Goal: Find specific page/section: Find specific page/section

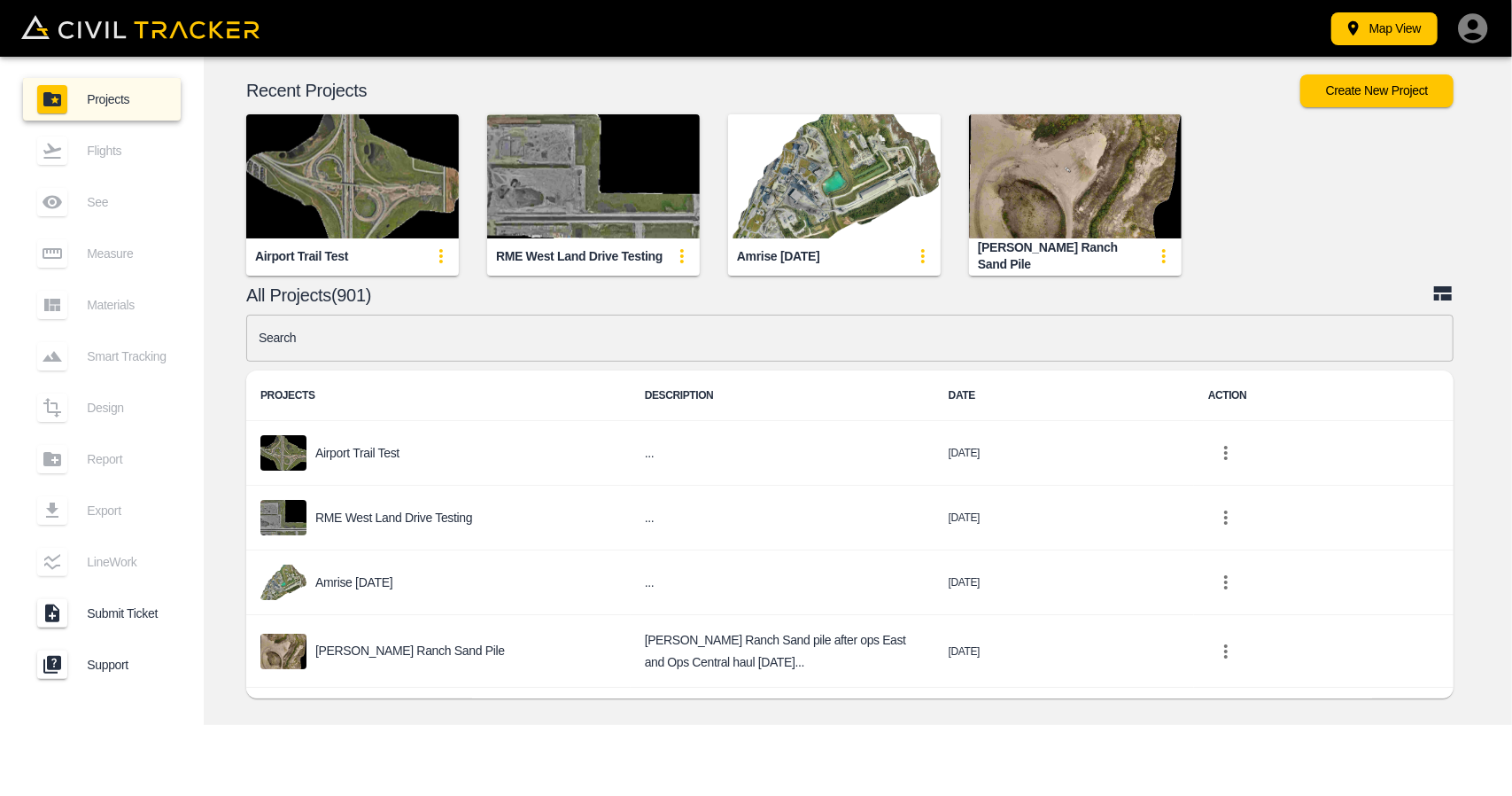
click at [562, 360] on input "text" at bounding box center [850, 338] width 1208 height 47
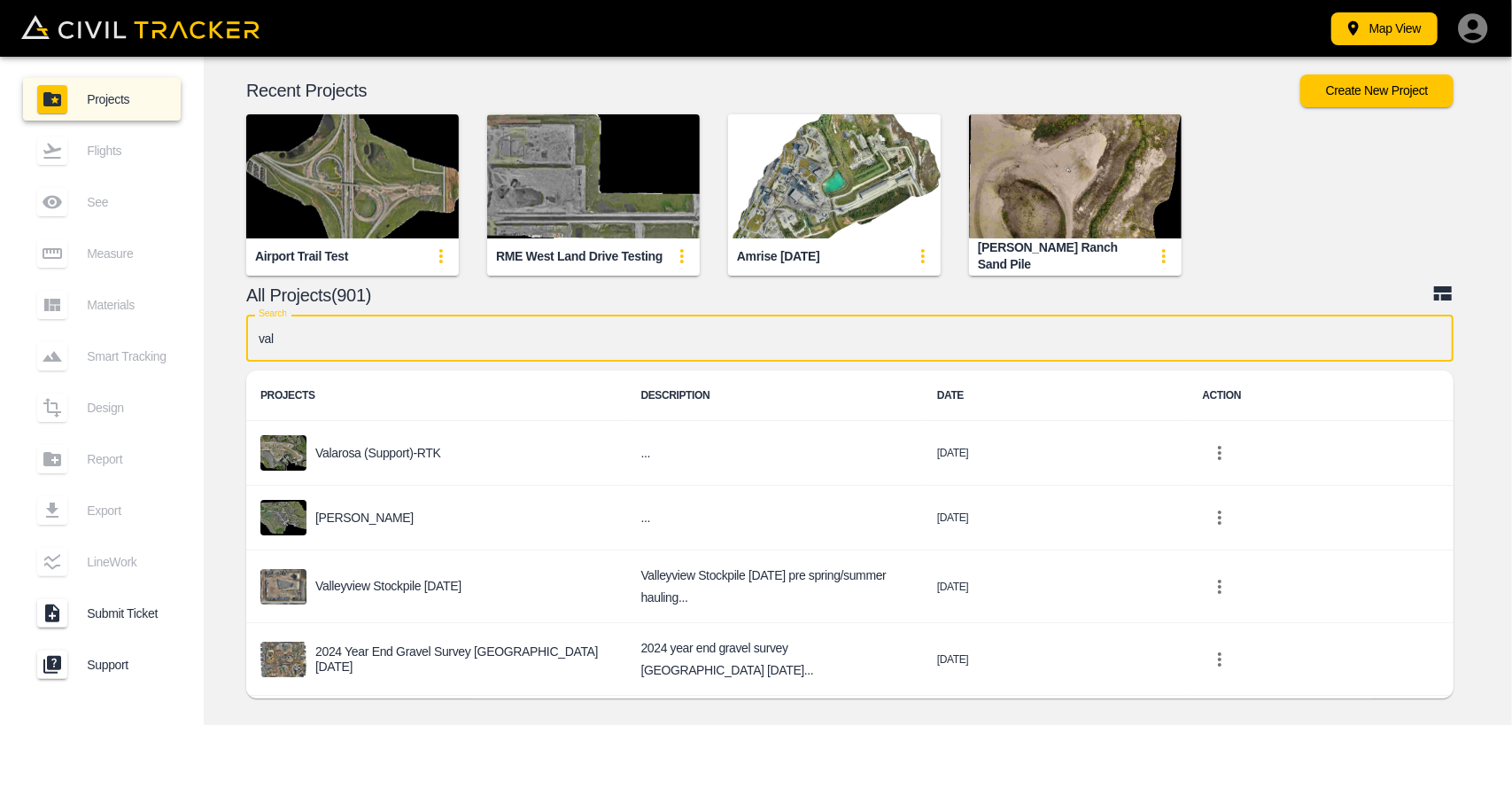
type input "vala"
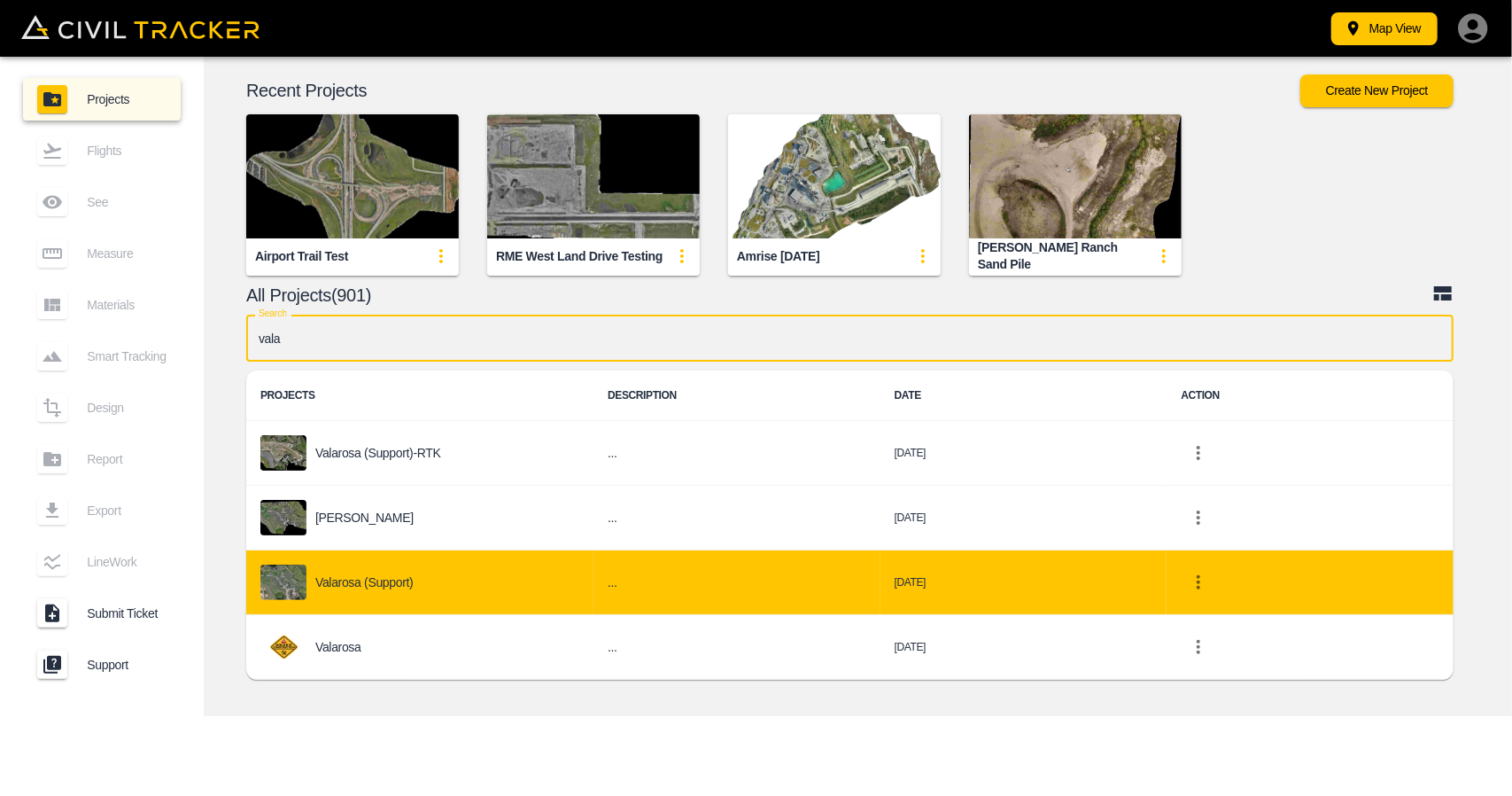
click at [384, 575] on p "Valarosa (Support)" at bounding box center [365, 582] width 99 height 15
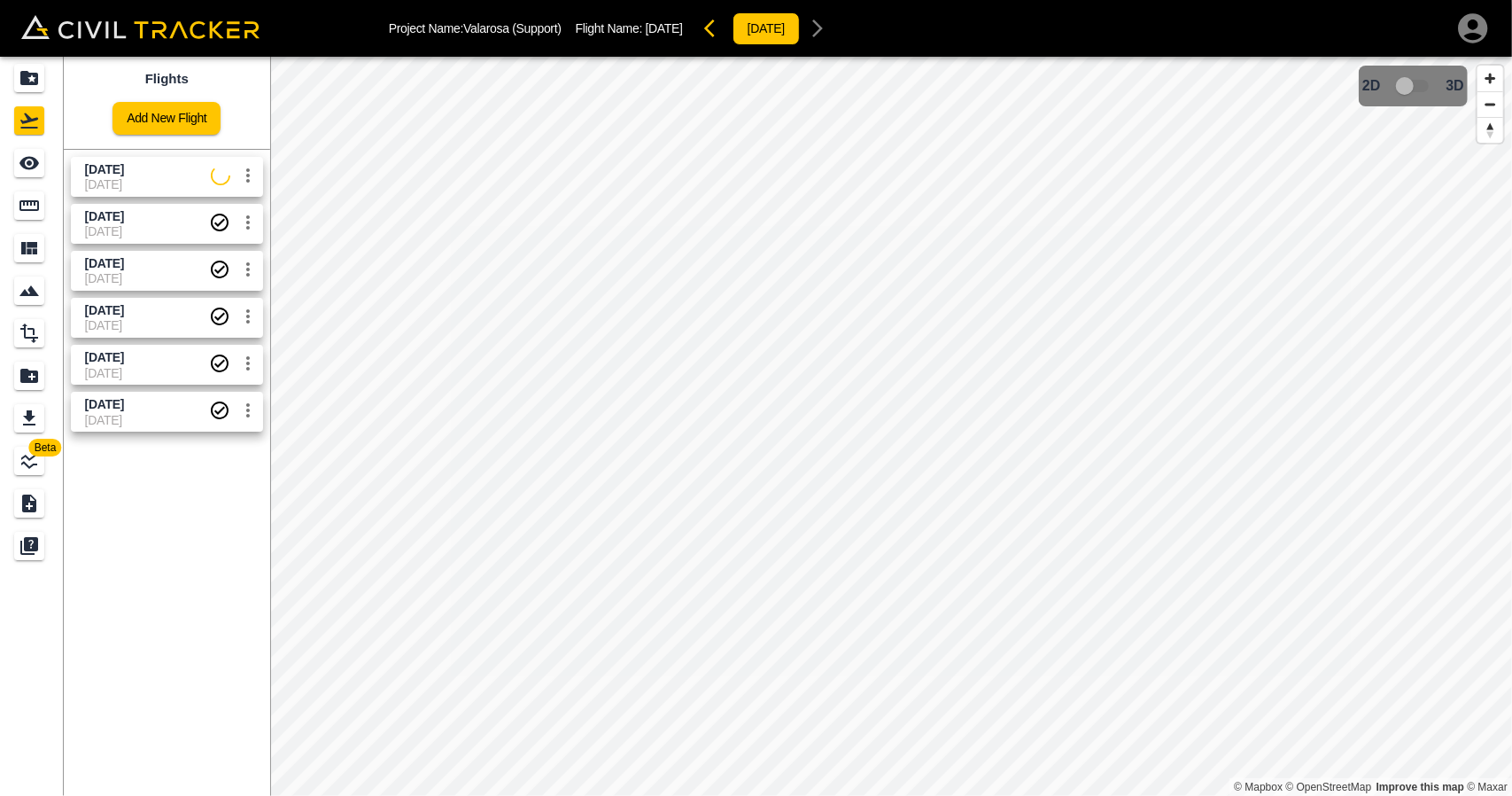
click at [128, 424] on span "09-06-2024" at bounding box center [147, 420] width 124 height 15
click at [124, 361] on span "May 30 2025" at bounding box center [105, 357] width 39 height 15
click at [46, 176] on div "See" at bounding box center [32, 163] width 36 height 28
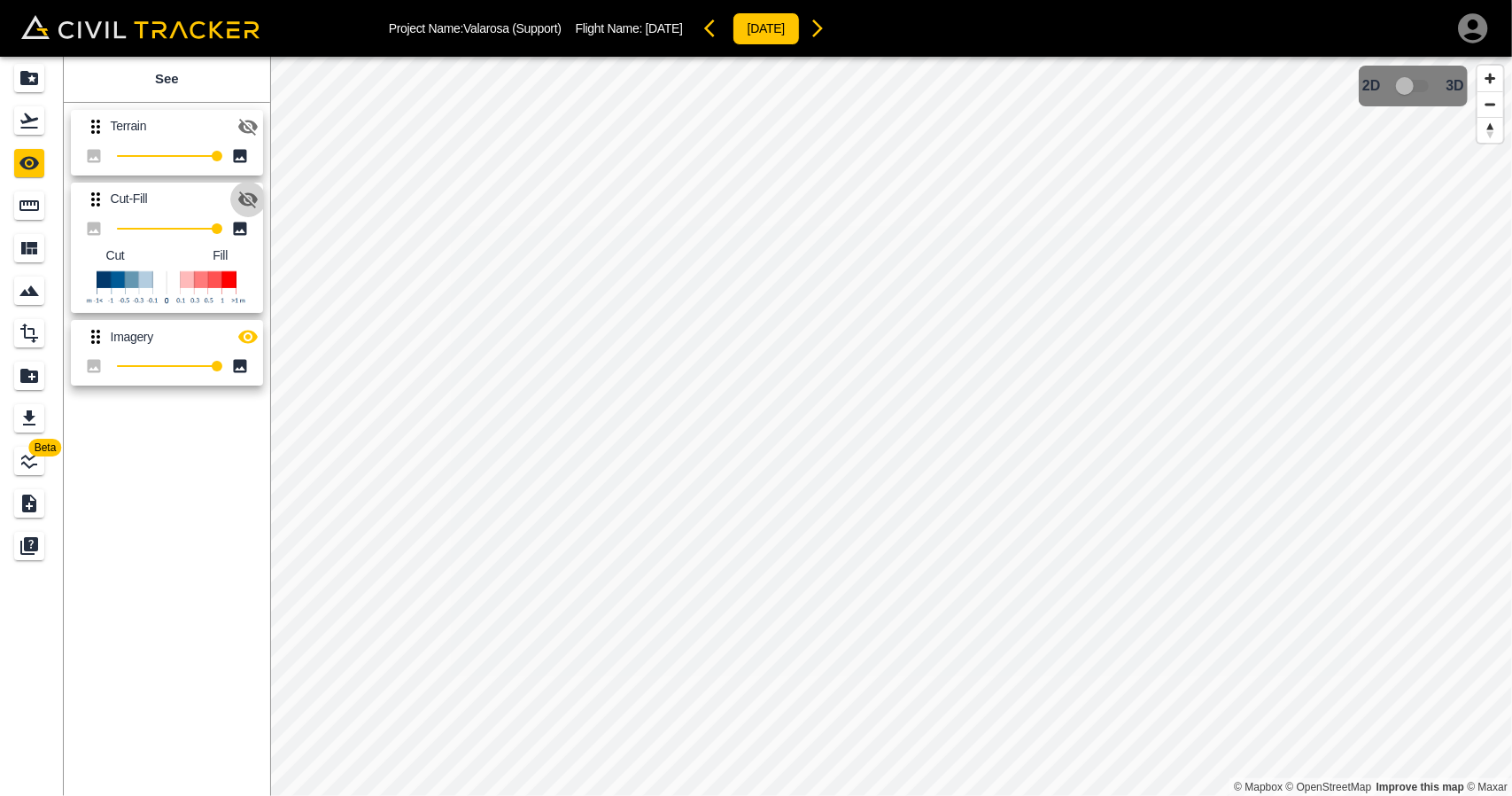
click at [241, 200] on icon "button" at bounding box center [248, 199] width 19 height 16
click at [249, 341] on icon "button" at bounding box center [248, 337] width 19 height 14
click at [253, 193] on icon "button" at bounding box center [248, 199] width 21 height 21
click at [38, 123] on icon "Flights" at bounding box center [29, 121] width 21 height 21
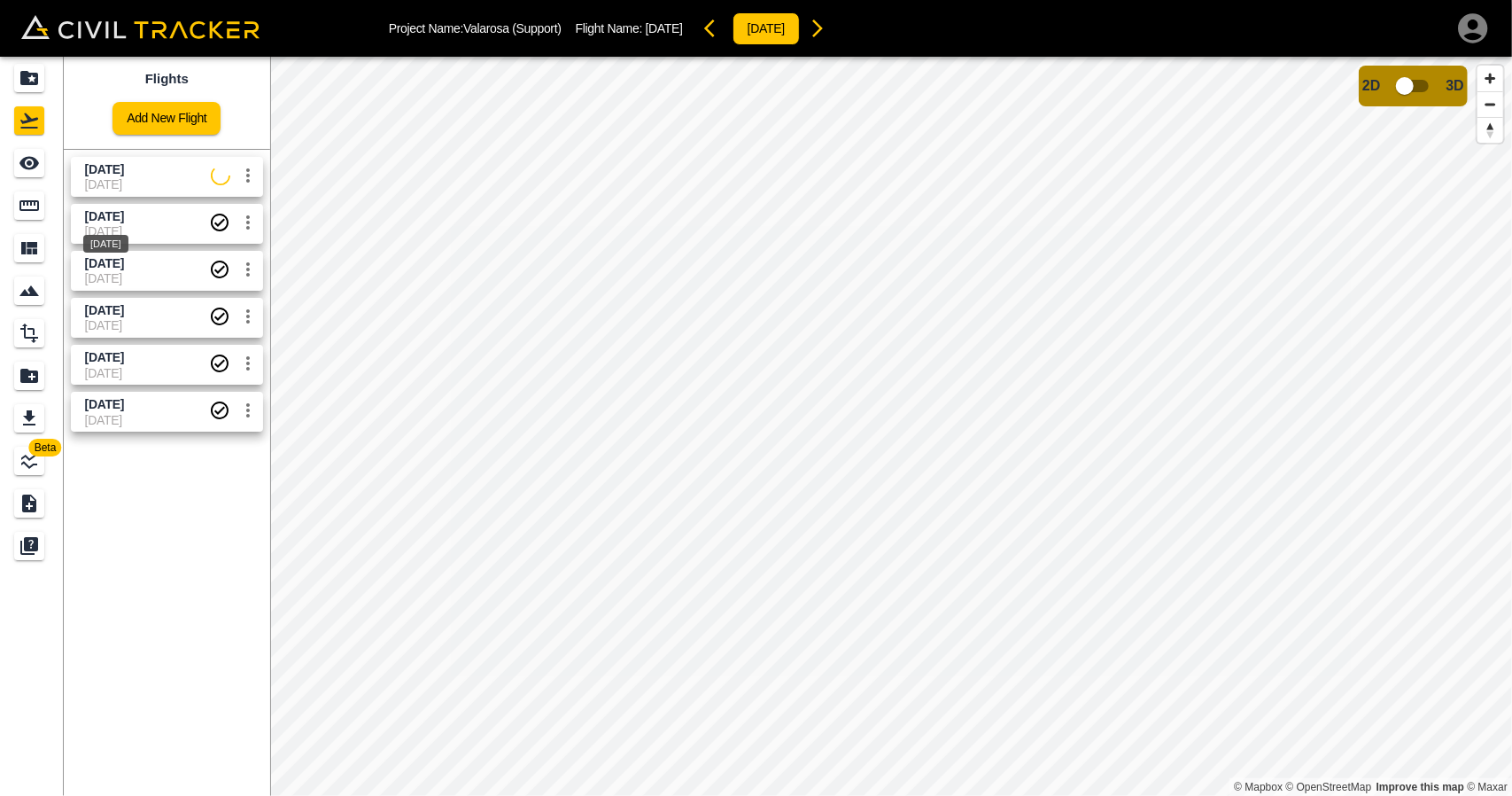
click at [124, 218] on span "Aug 1 2025" at bounding box center [105, 216] width 39 height 15
click at [43, 161] on div "See" at bounding box center [29, 163] width 30 height 28
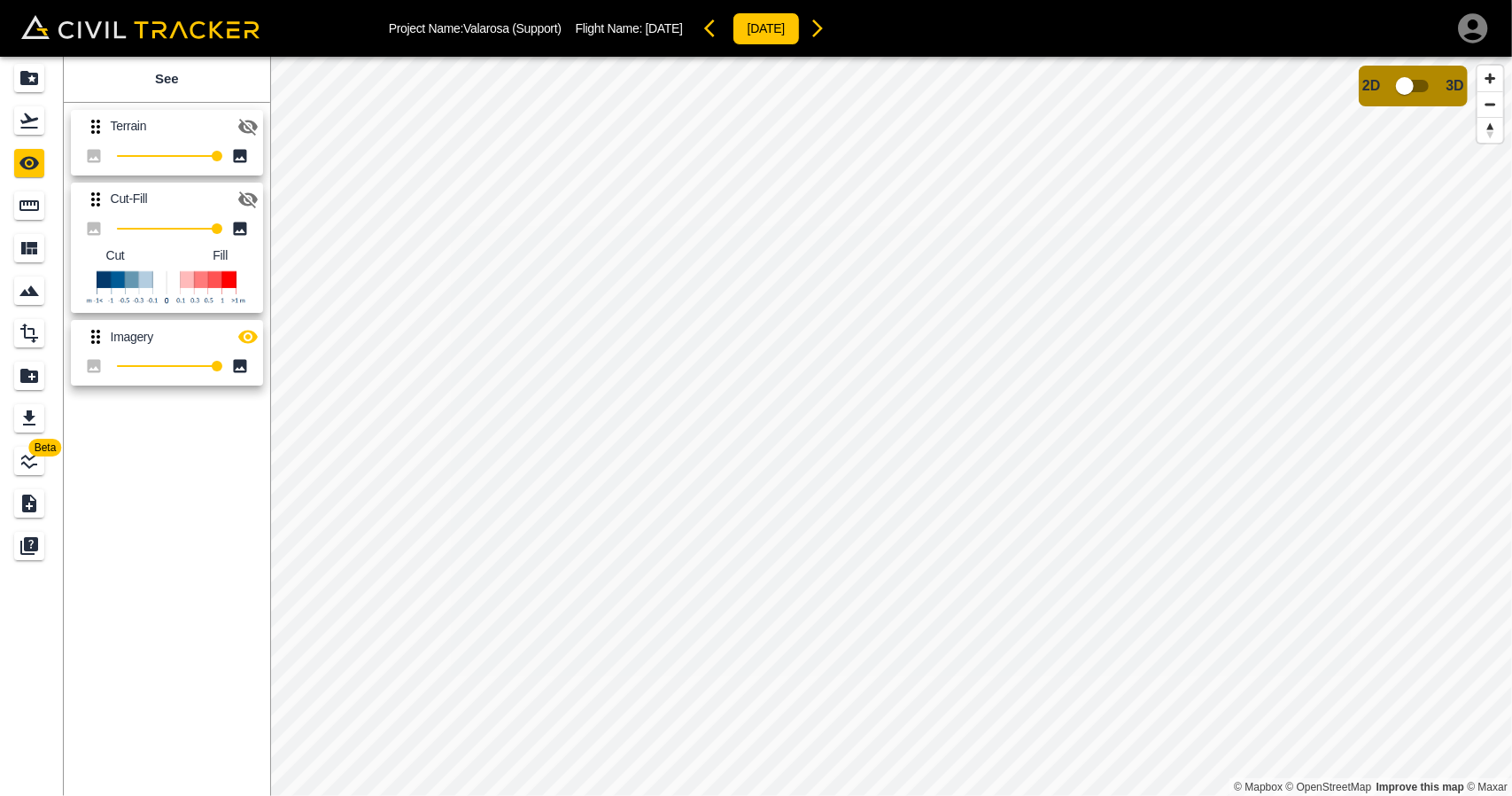
click at [250, 331] on icon "button" at bounding box center [248, 337] width 19 height 14
click at [37, 122] on icon "Flights" at bounding box center [29, 121] width 21 height 21
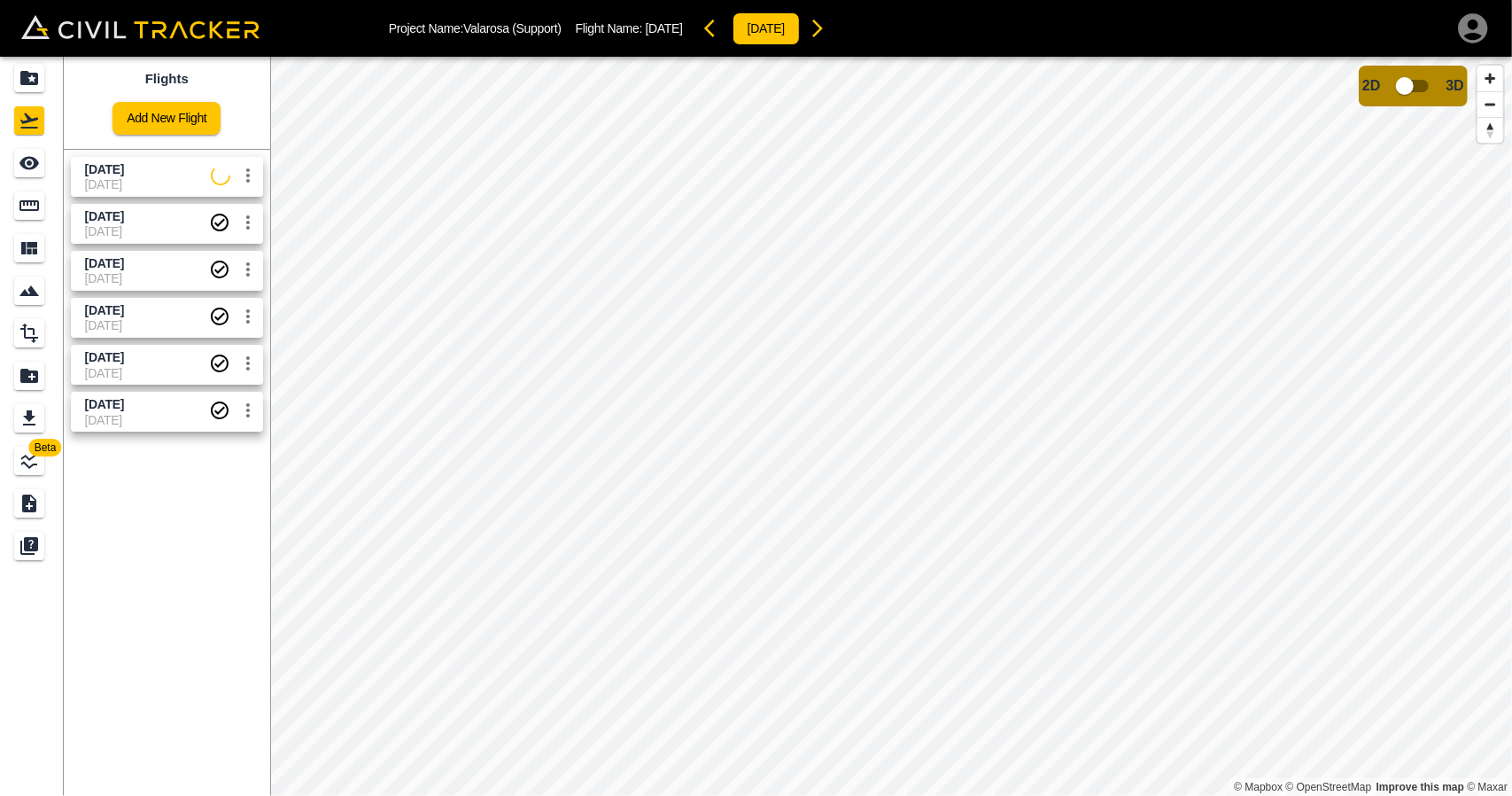
click at [158, 281] on span "04-08-2025" at bounding box center [147, 278] width 124 height 15
click at [47, 178] on link at bounding box center [32, 163] width 64 height 43
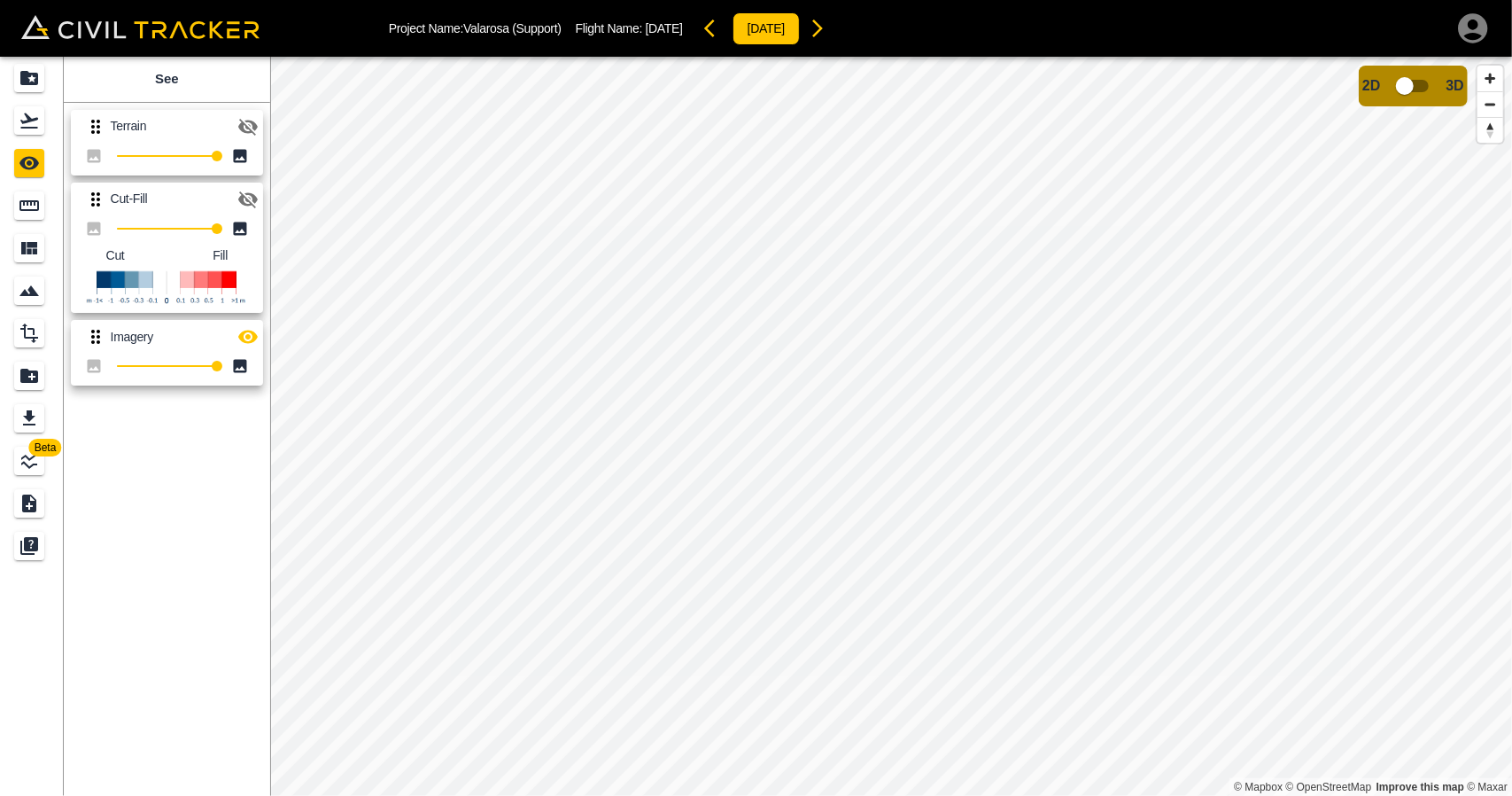
click at [246, 337] on icon "button" at bounding box center [248, 337] width 19 height 14
click at [34, 126] on icon "Flights" at bounding box center [29, 121] width 21 height 21
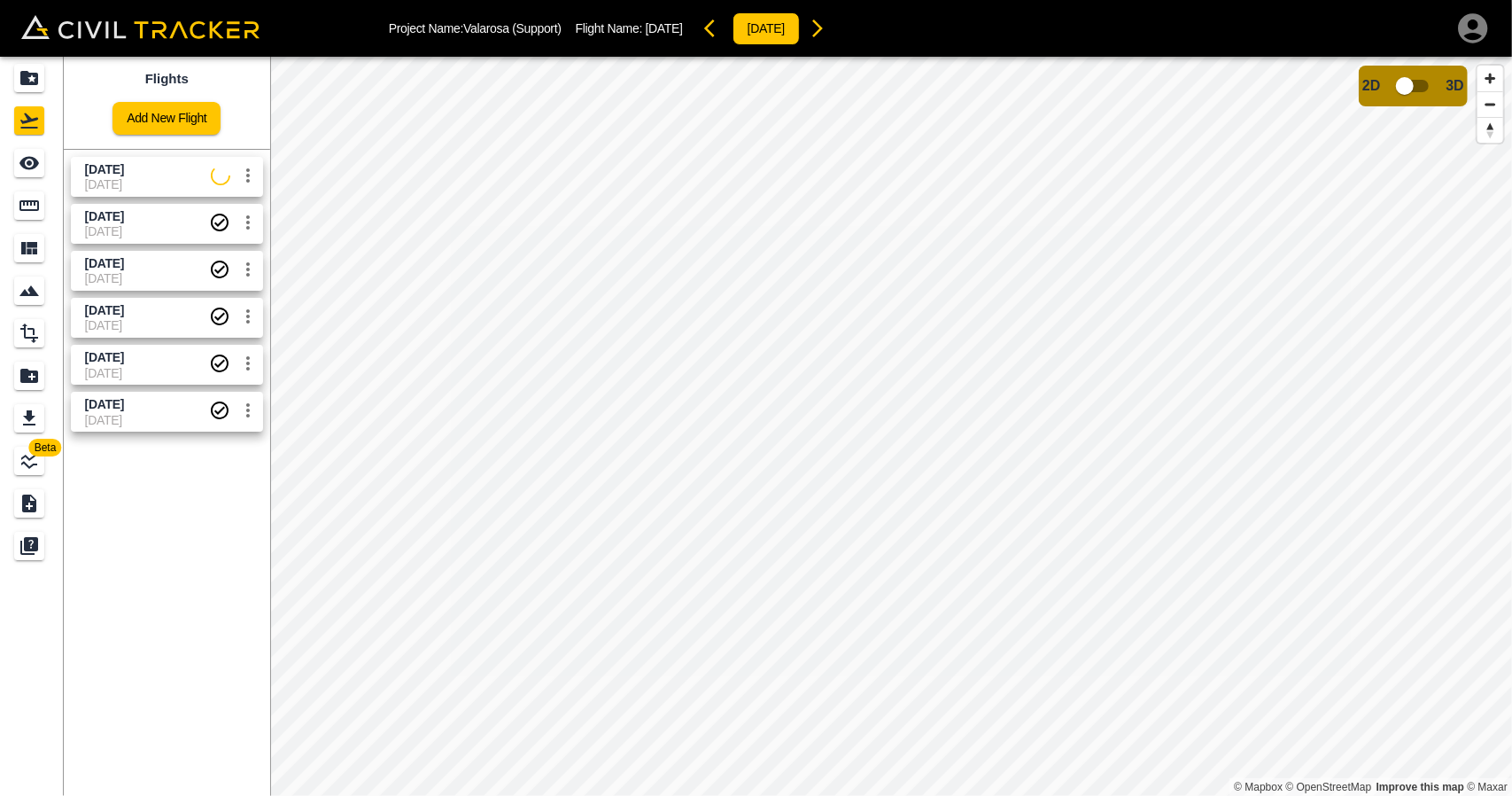
click at [166, 321] on span "04-08-2025" at bounding box center [147, 325] width 124 height 15
click at [32, 163] on icon "See" at bounding box center [29, 164] width 19 height 14
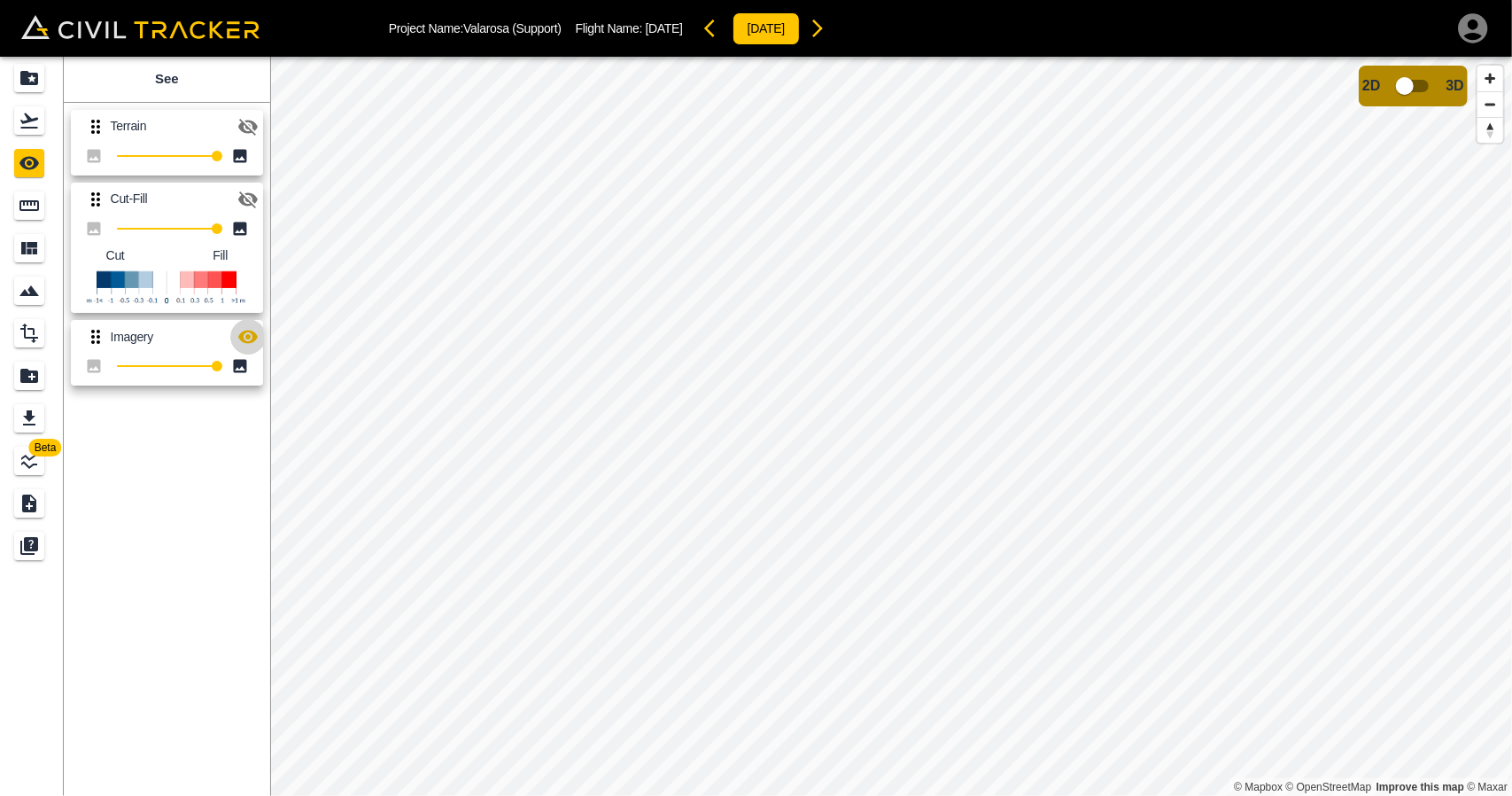
click at [249, 328] on icon "button" at bounding box center [248, 337] width 21 height 21
click at [37, 138] on link at bounding box center [32, 121] width 64 height 43
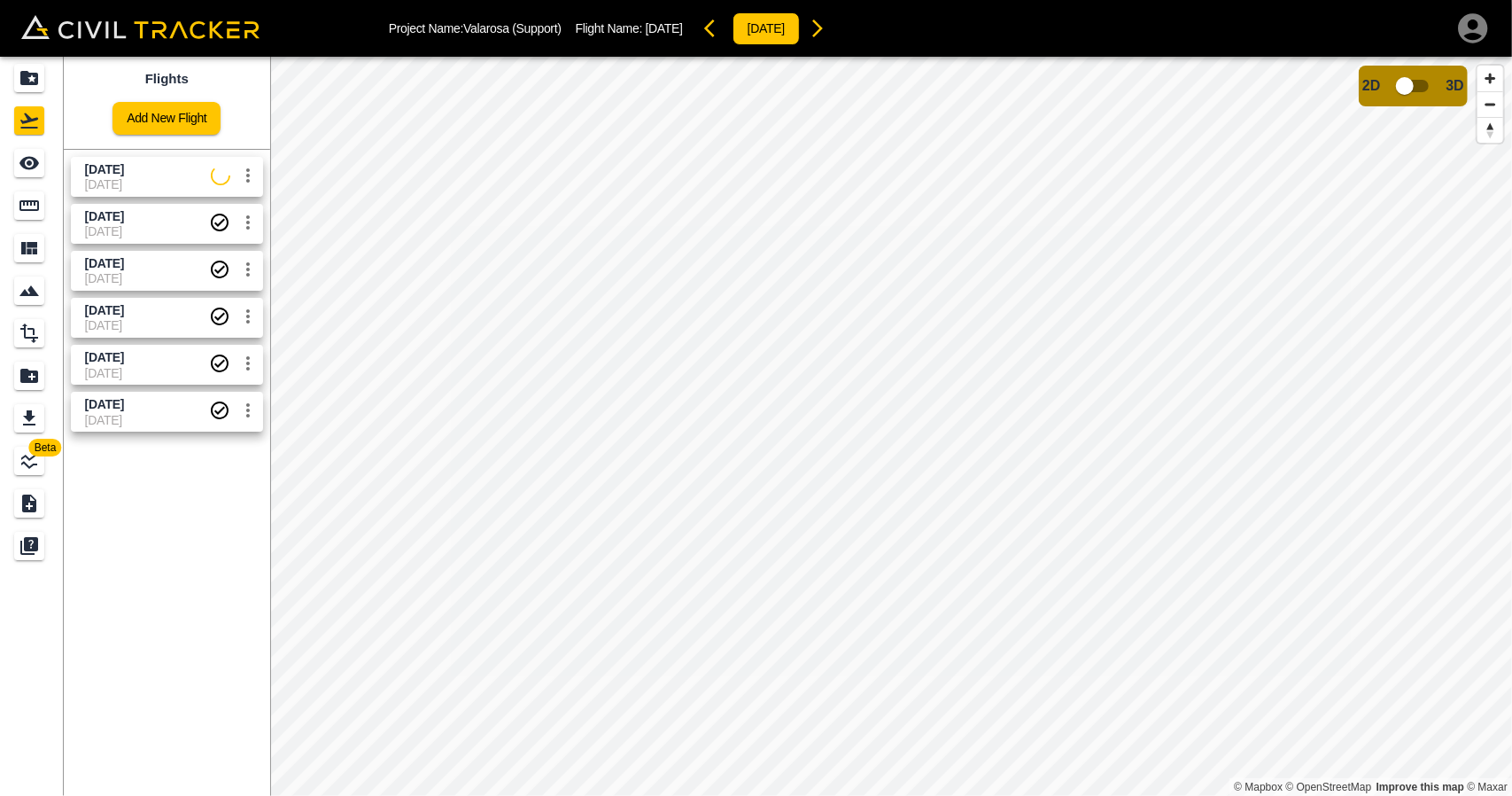
click at [121, 407] on span "June 9" at bounding box center [147, 404] width 124 height 16
click at [47, 178] on link at bounding box center [32, 163] width 64 height 43
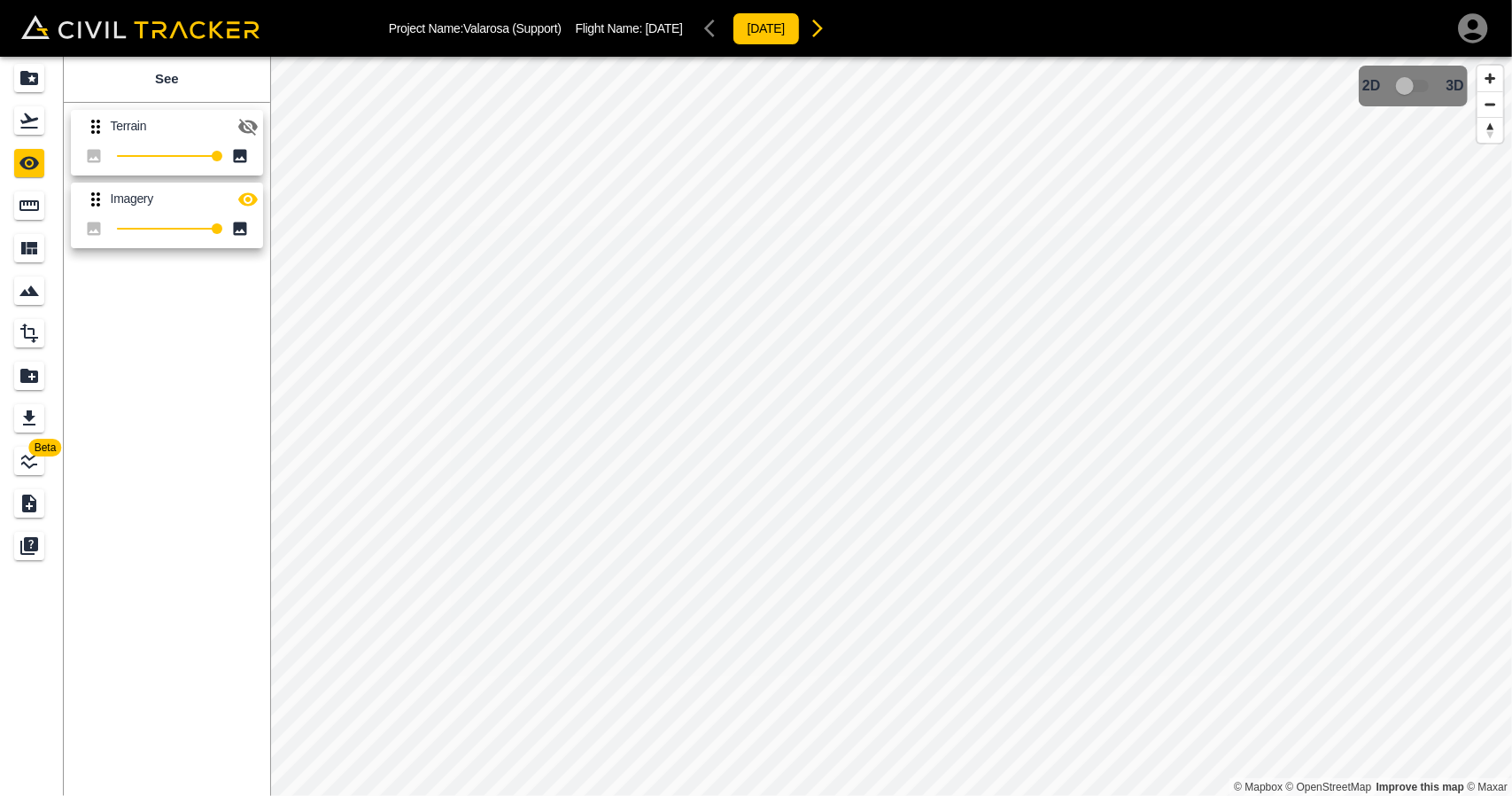
click at [250, 198] on icon "button" at bounding box center [248, 199] width 19 height 14
click at [37, 138] on link at bounding box center [32, 121] width 64 height 43
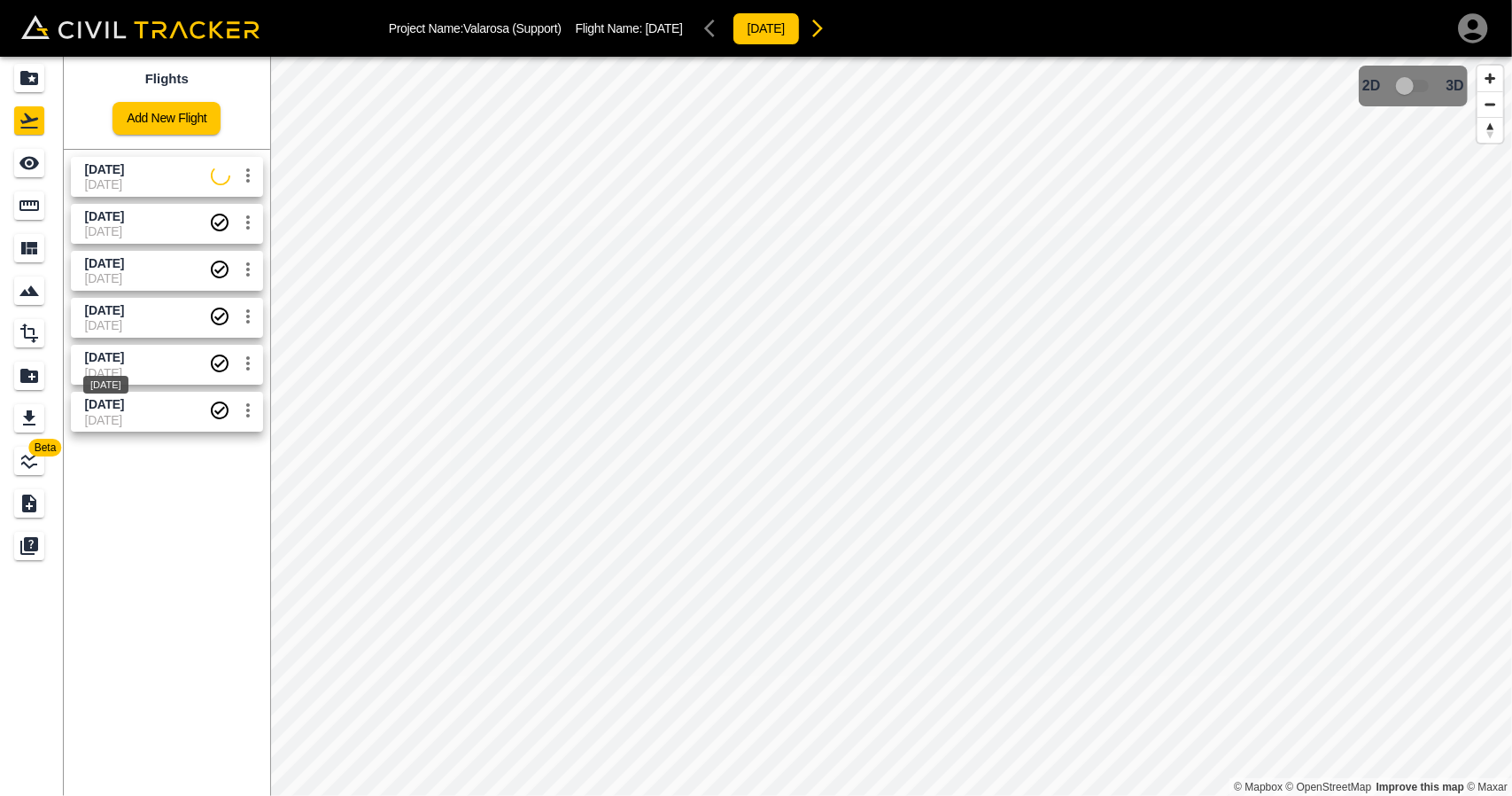
click at [124, 352] on span "May 30 2025" at bounding box center [105, 357] width 39 height 15
click at [36, 173] on div "See" at bounding box center [29, 163] width 30 height 28
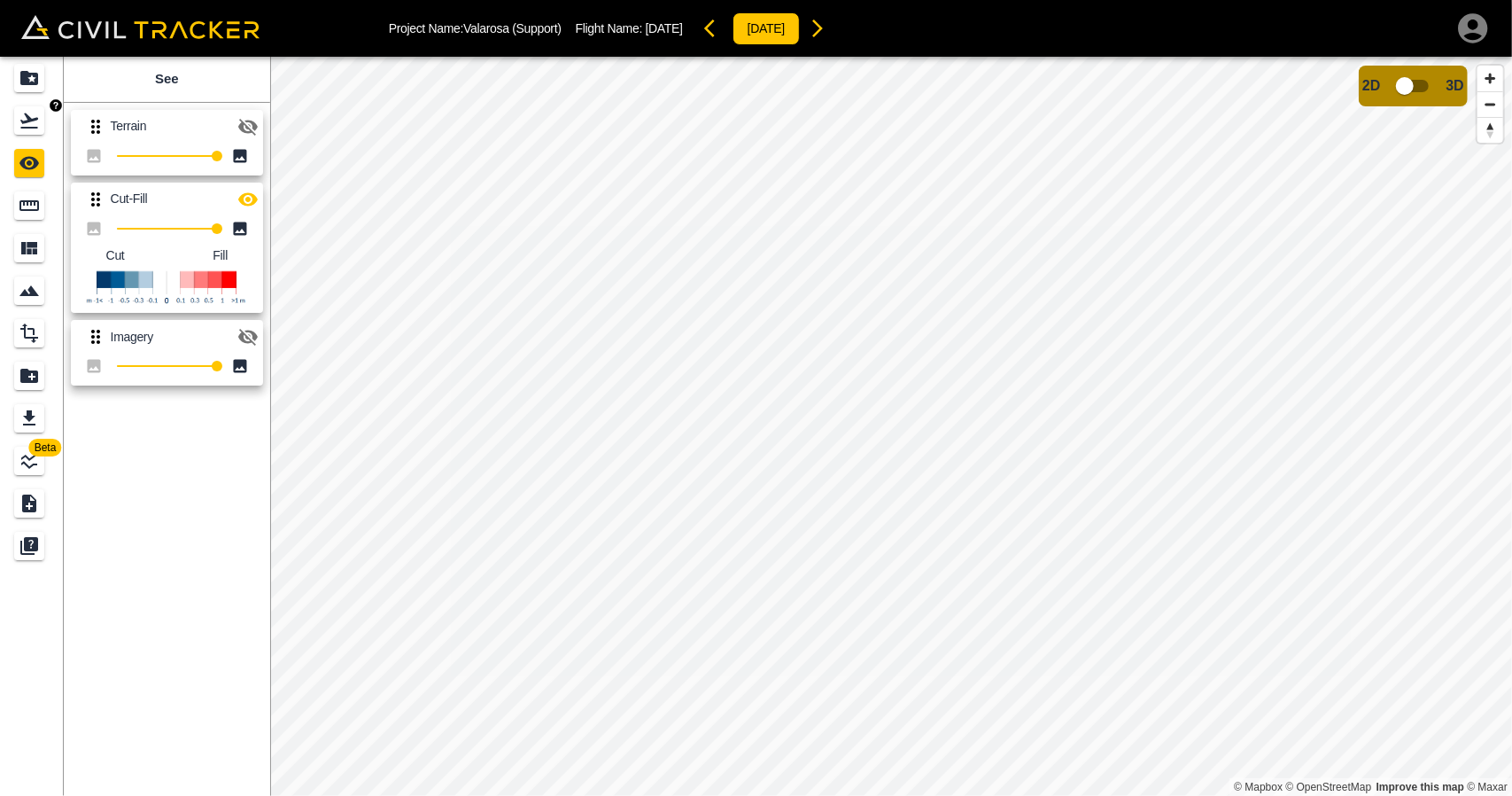
click at [40, 129] on div "Flights" at bounding box center [29, 120] width 30 height 28
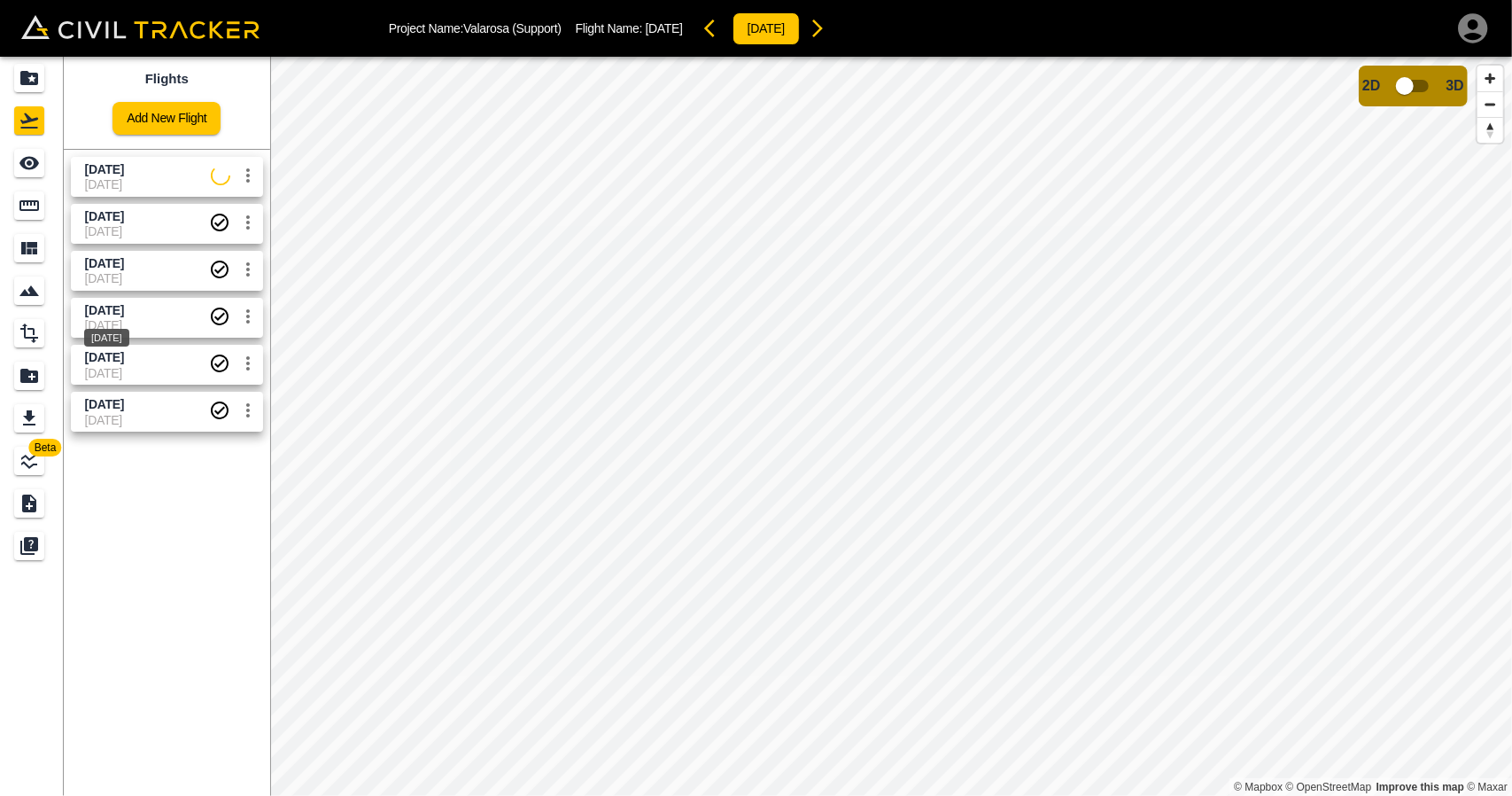
click at [120, 310] on span "June 25 2025" at bounding box center [105, 310] width 39 height 15
click at [26, 172] on icon "See" at bounding box center [29, 163] width 21 height 21
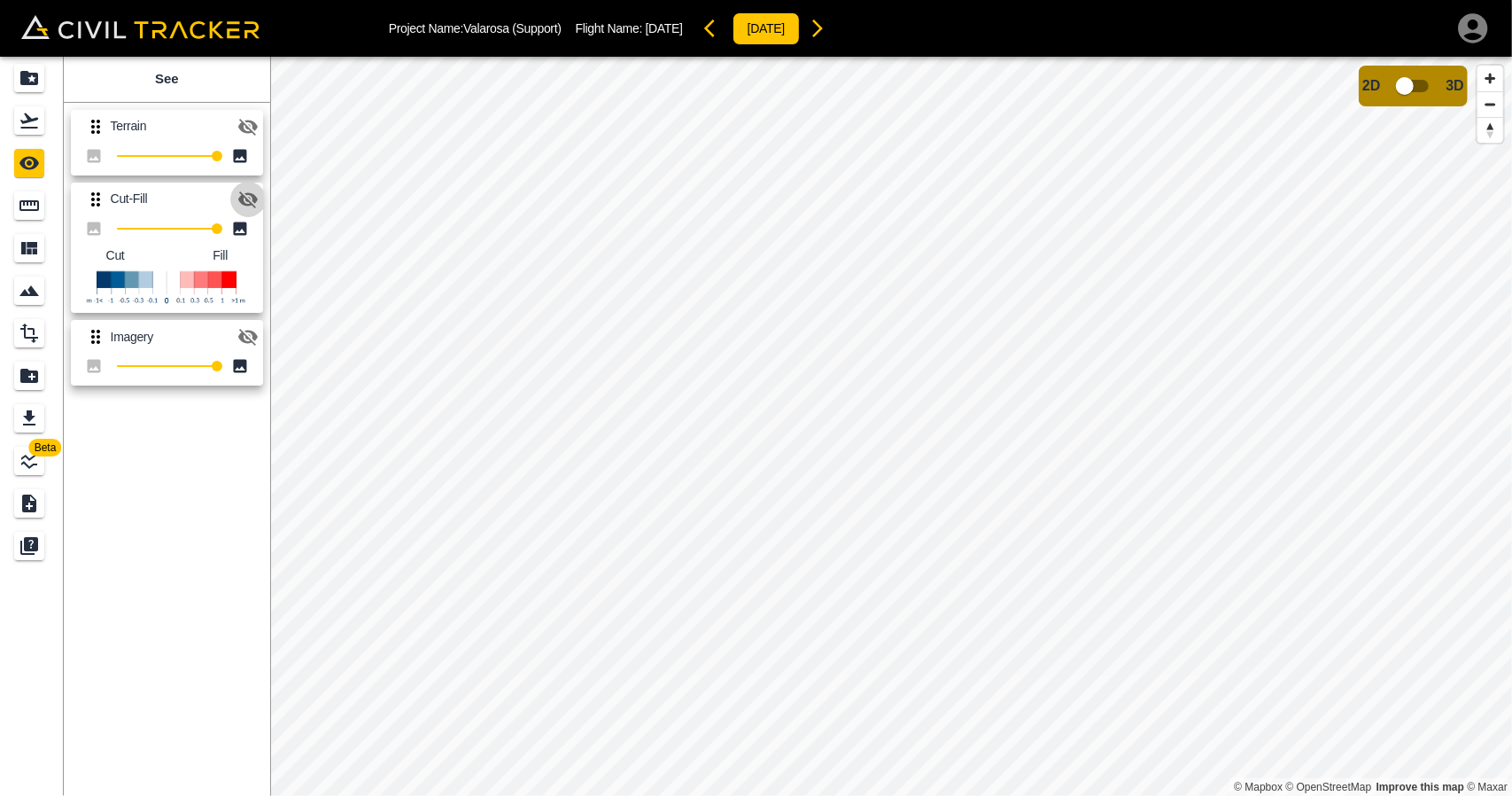
drag, startPoint x: 253, startPoint y: 193, endPoint x: 263, endPoint y: 278, distance: 85.6
click at [252, 193] on icon "button" at bounding box center [248, 199] width 21 height 21
click at [251, 335] on icon "button" at bounding box center [248, 337] width 21 height 21
click at [31, 121] on icon "Flights" at bounding box center [29, 121] width 21 height 21
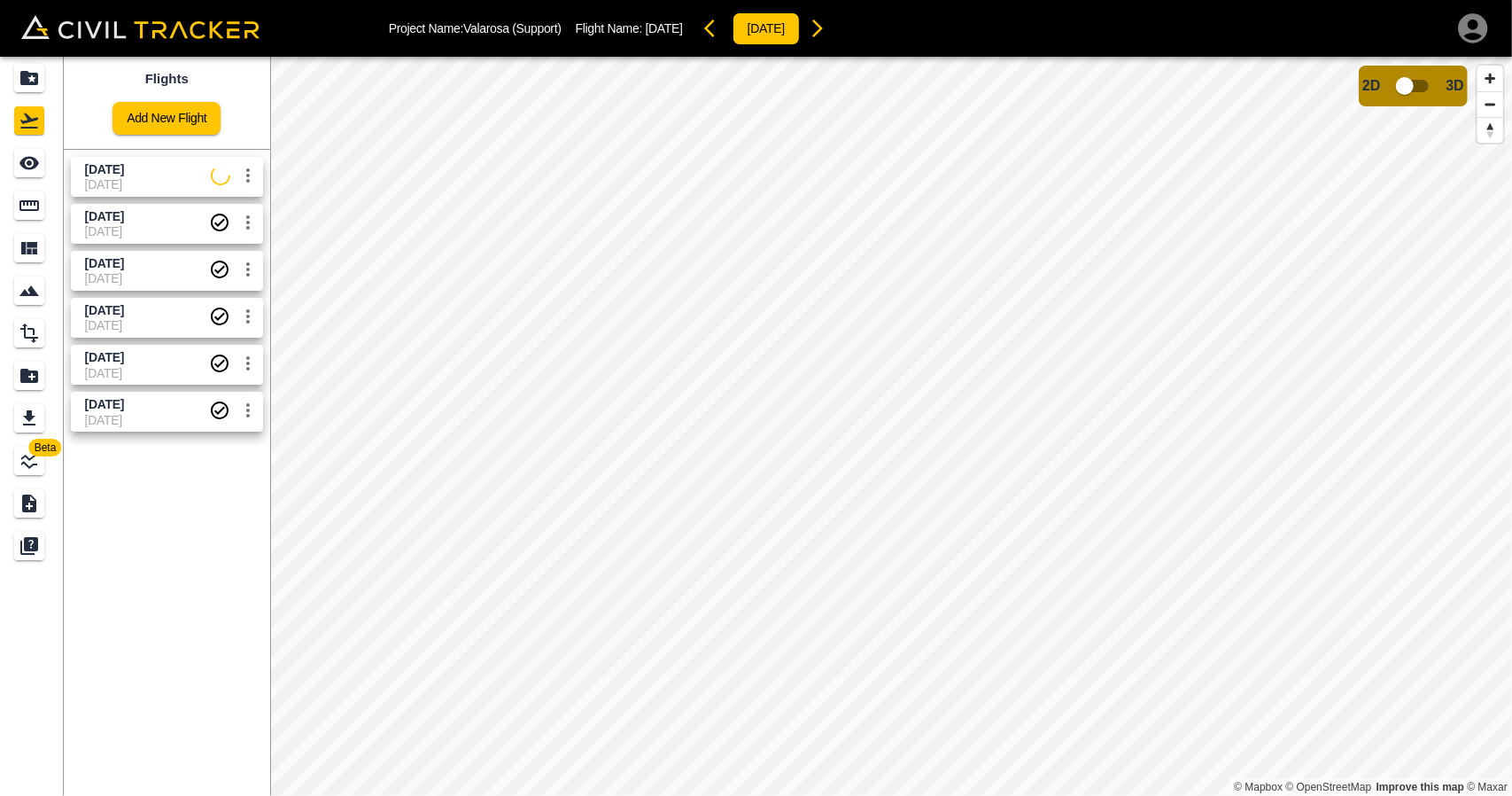
click at [150, 367] on span "30-05-2025" at bounding box center [147, 373] width 124 height 15
click at [45, 164] on div "See" at bounding box center [29, 163] width 30 height 28
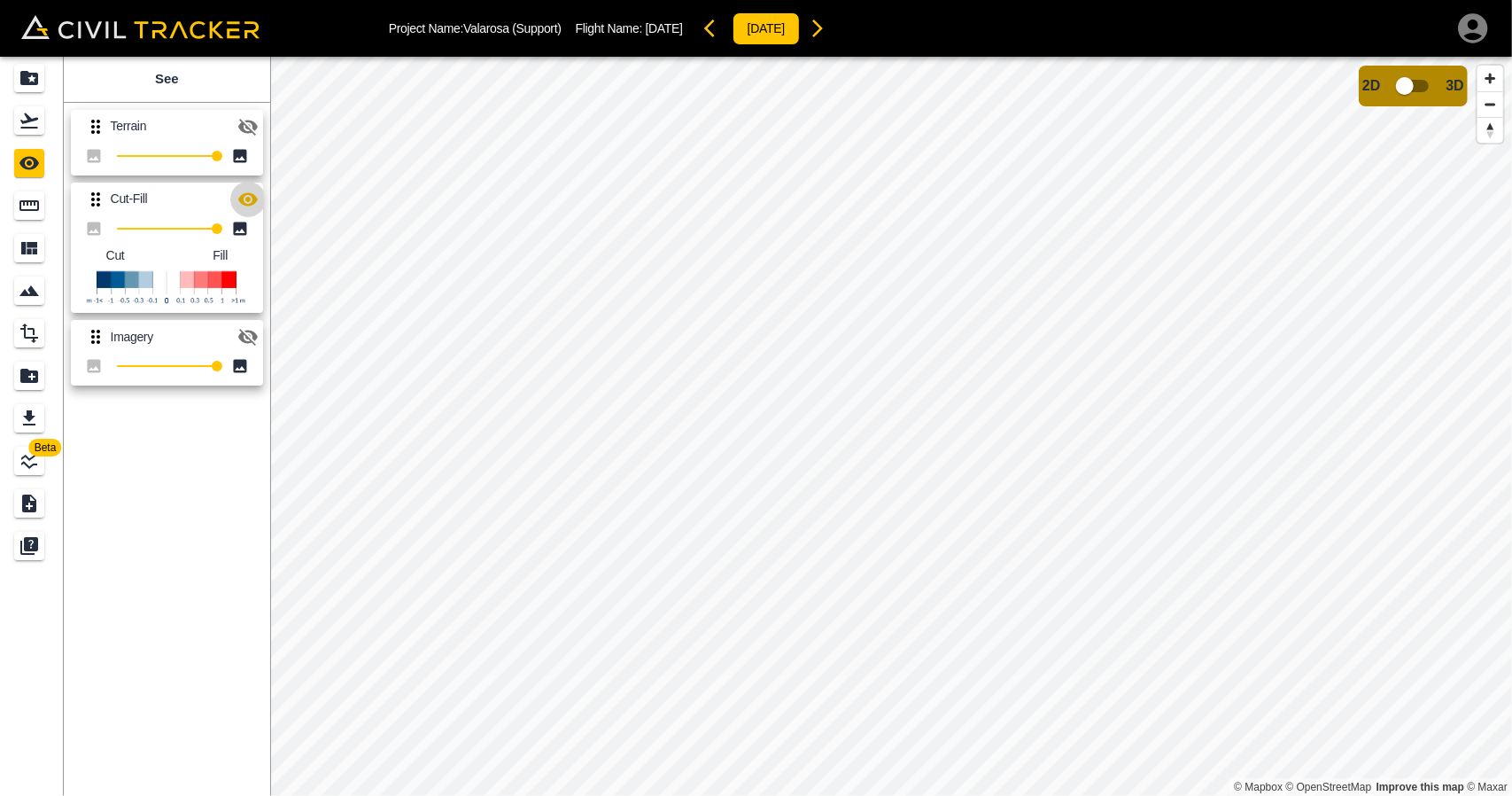
click at [253, 199] on icon "button" at bounding box center [248, 199] width 19 height 14
click at [253, 199] on icon "button" at bounding box center [248, 199] width 19 height 16
click at [39, 121] on icon "Flights" at bounding box center [29, 121] width 21 height 21
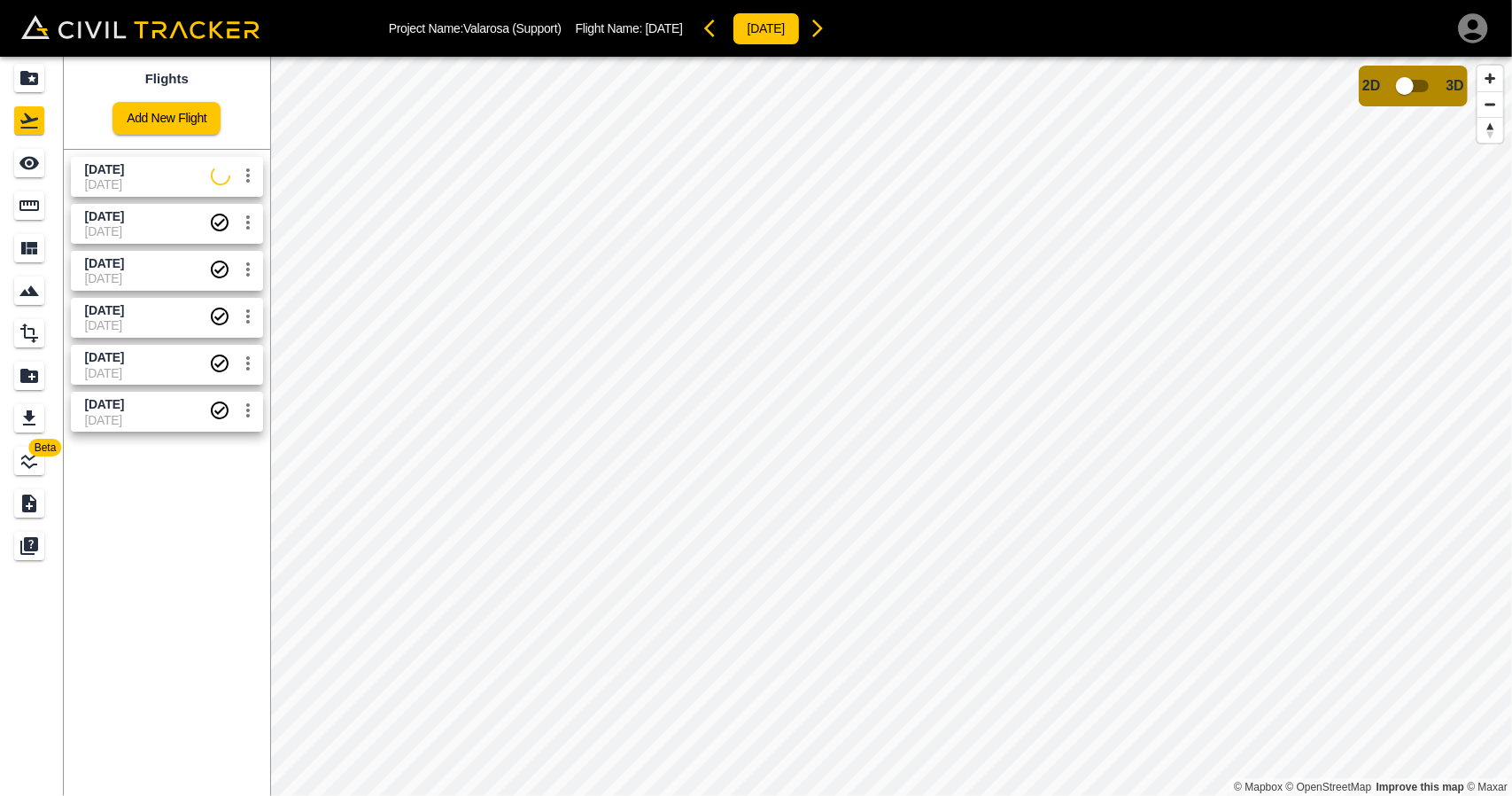
click at [152, 415] on span "09-06-2024" at bounding box center [147, 420] width 124 height 15
click at [133, 322] on span "04-08-2025" at bounding box center [147, 325] width 124 height 15
click at [19, 168] on icon "See" at bounding box center [29, 163] width 21 height 21
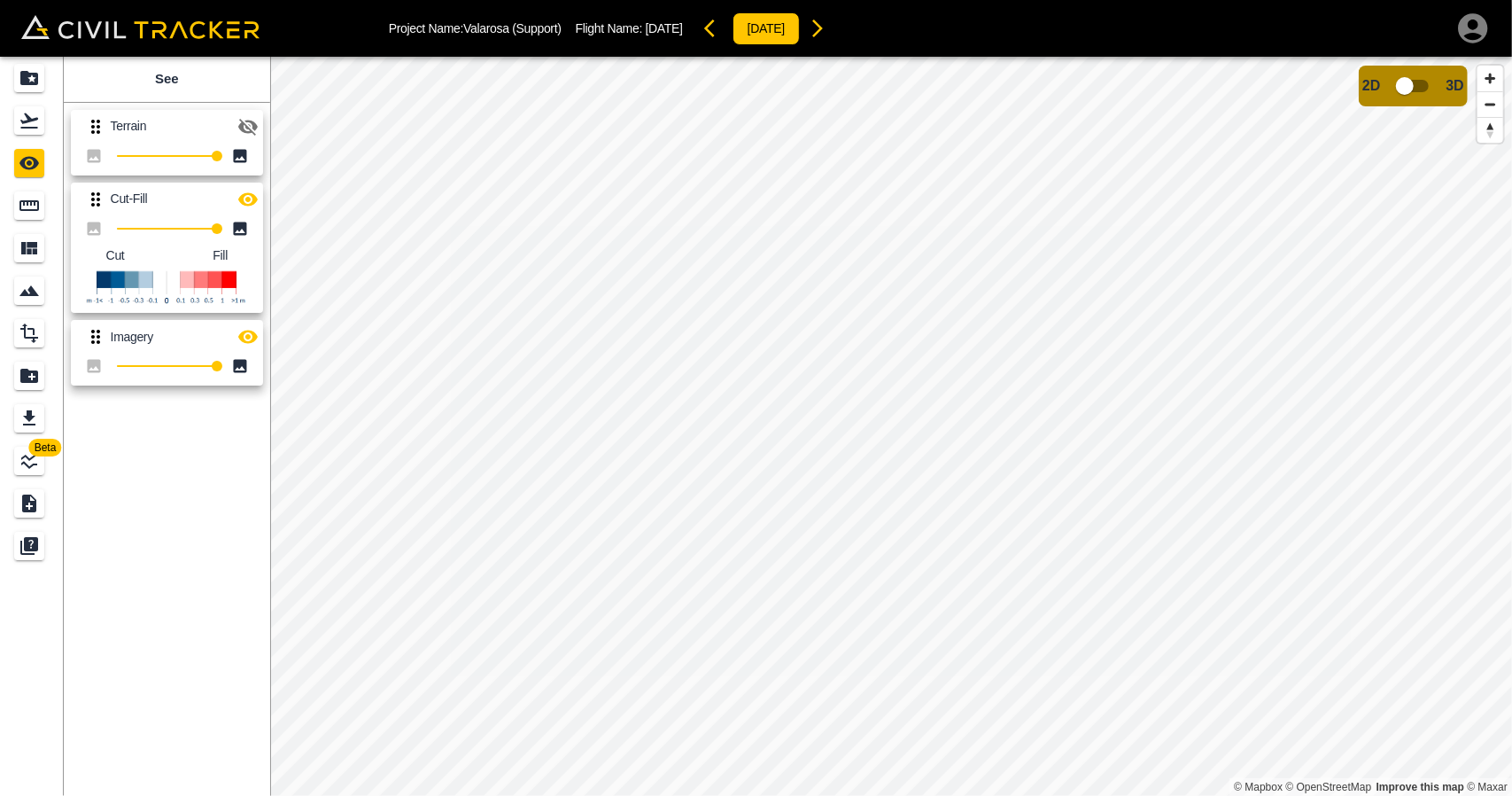
click at [266, 205] on div "Terrain 100 Cut-Fill 100 Cut Fill Imagery 100" at bounding box center [164, 245] width 214 height 298
click at [257, 203] on icon "button" at bounding box center [248, 199] width 21 height 21
click at [257, 199] on icon "button" at bounding box center [248, 199] width 19 height 16
click at [21, 132] on div "Flights" at bounding box center [29, 120] width 30 height 28
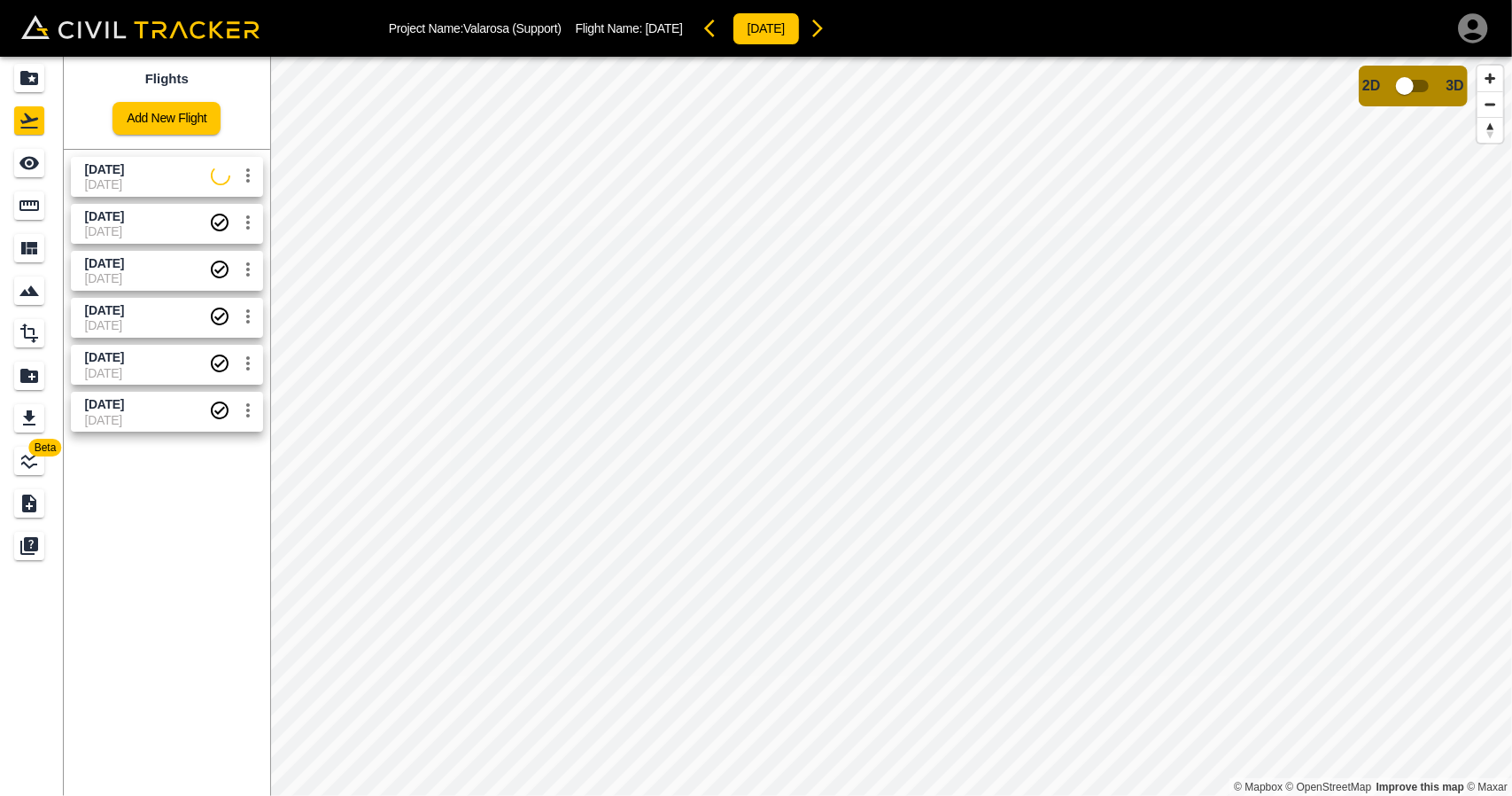
click at [119, 251] on link "July 23 2025 04-08-2025" at bounding box center [166, 270] width 193 height 40
click at [24, 169] on icon "See" at bounding box center [29, 163] width 21 height 21
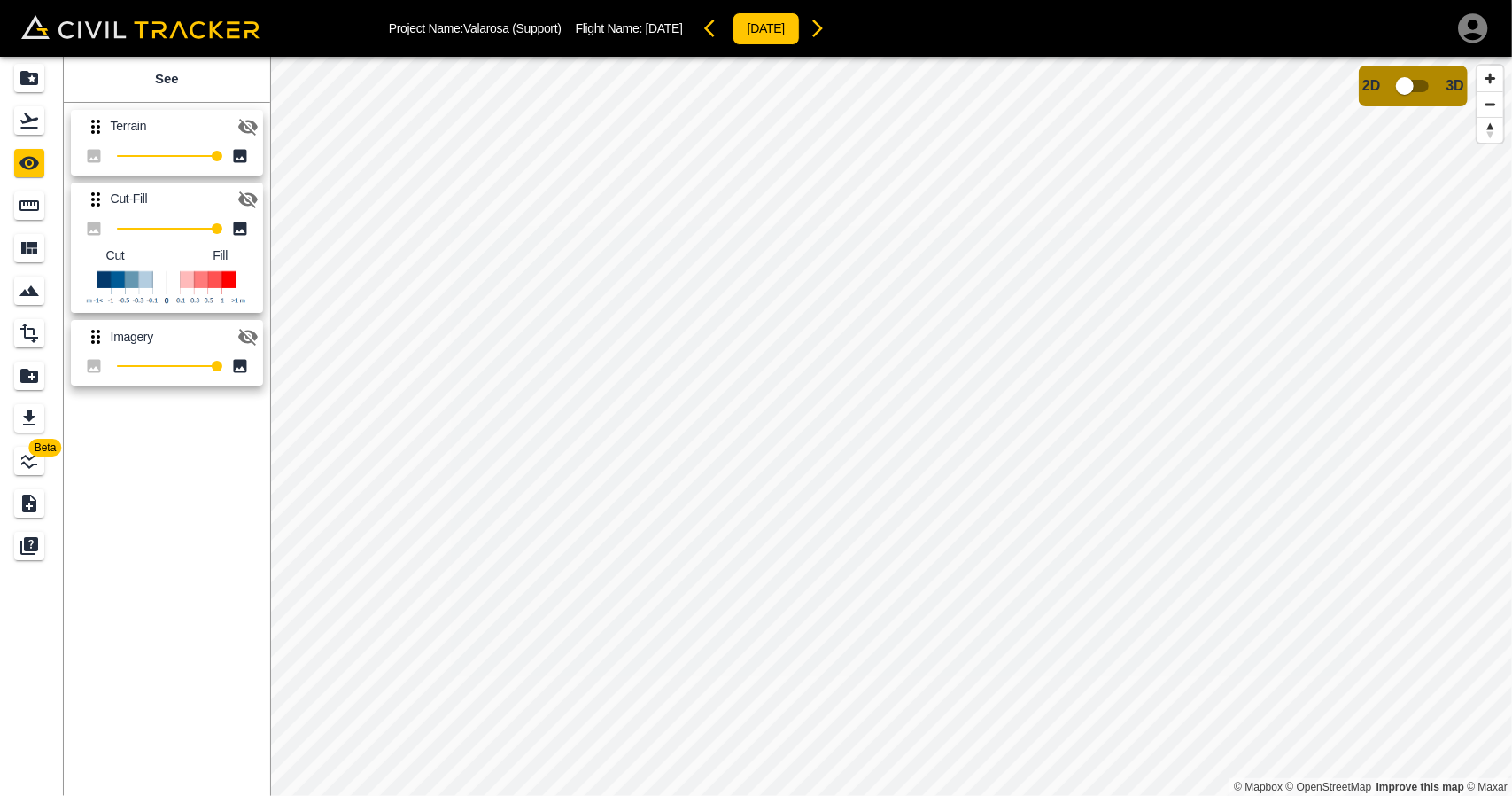
click at [252, 196] on icon "button" at bounding box center [248, 199] width 19 height 16
click at [32, 116] on icon "Flights" at bounding box center [29, 121] width 21 height 21
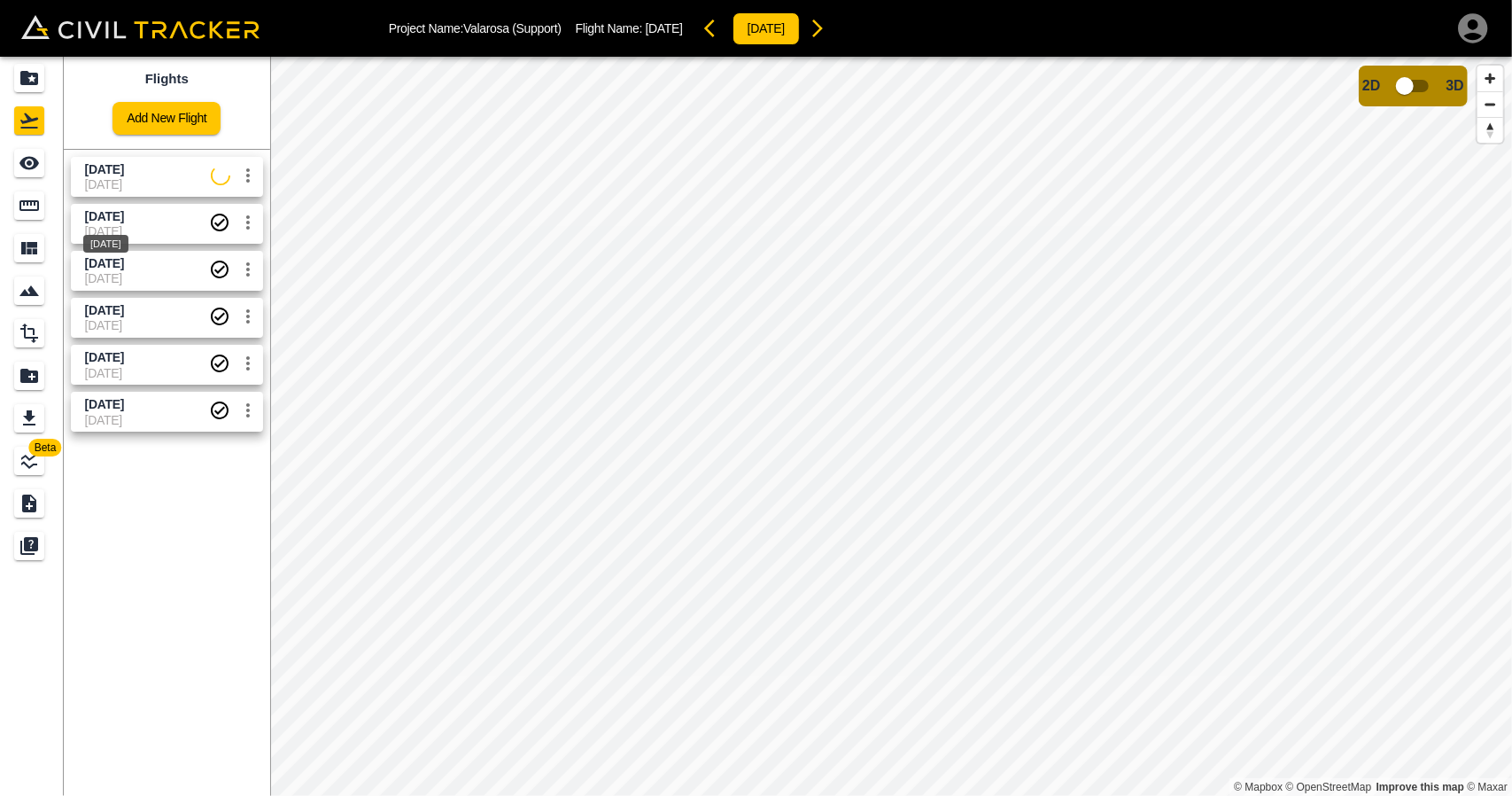
click at [131, 231] on div "Aug 1 2025" at bounding box center [106, 238] width 48 height 32
click at [25, 138] on link at bounding box center [32, 121] width 64 height 43
click at [36, 154] on icon "See" at bounding box center [29, 163] width 21 height 21
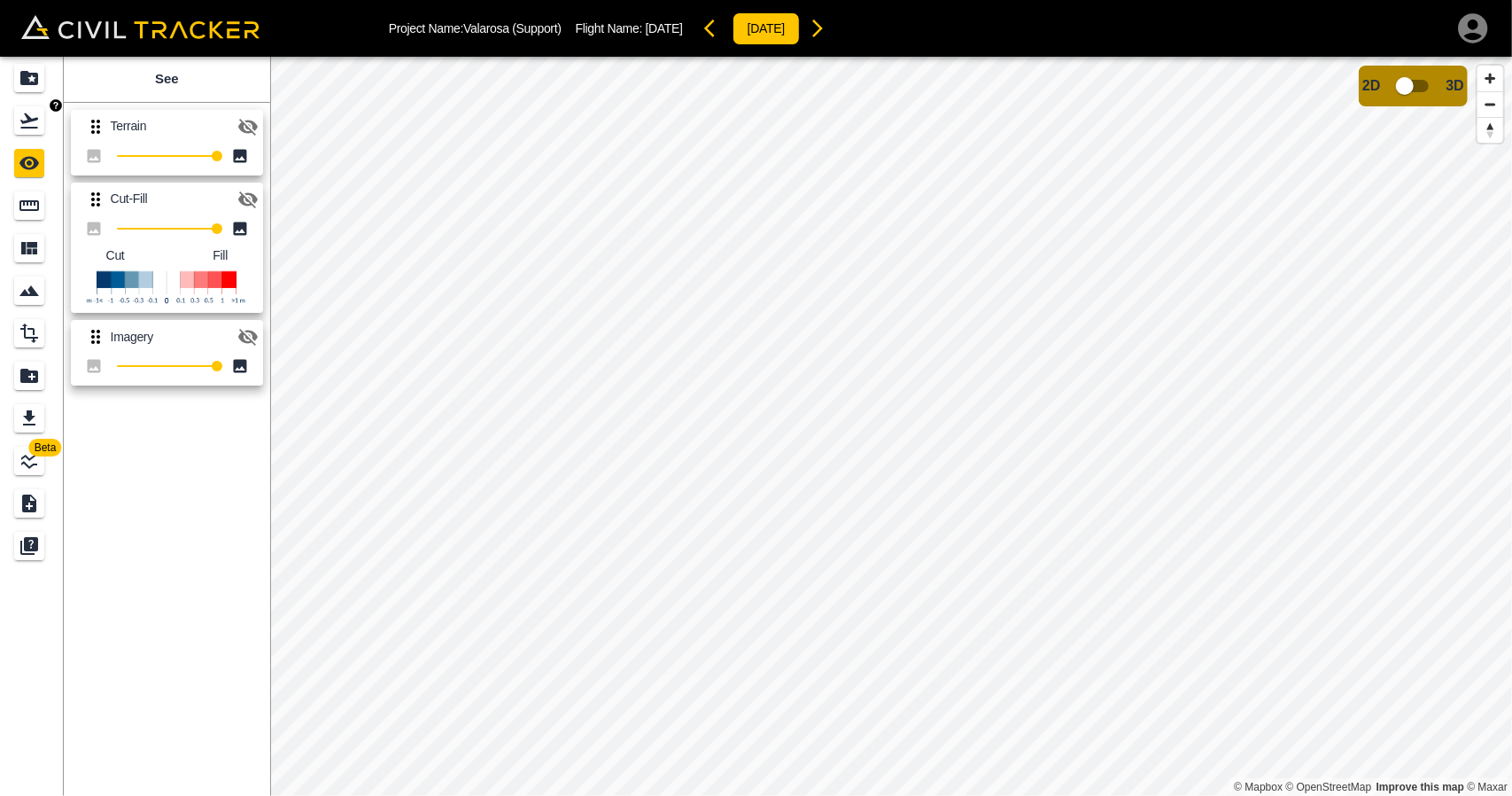
click at [36, 132] on div "Flights" at bounding box center [29, 120] width 30 height 28
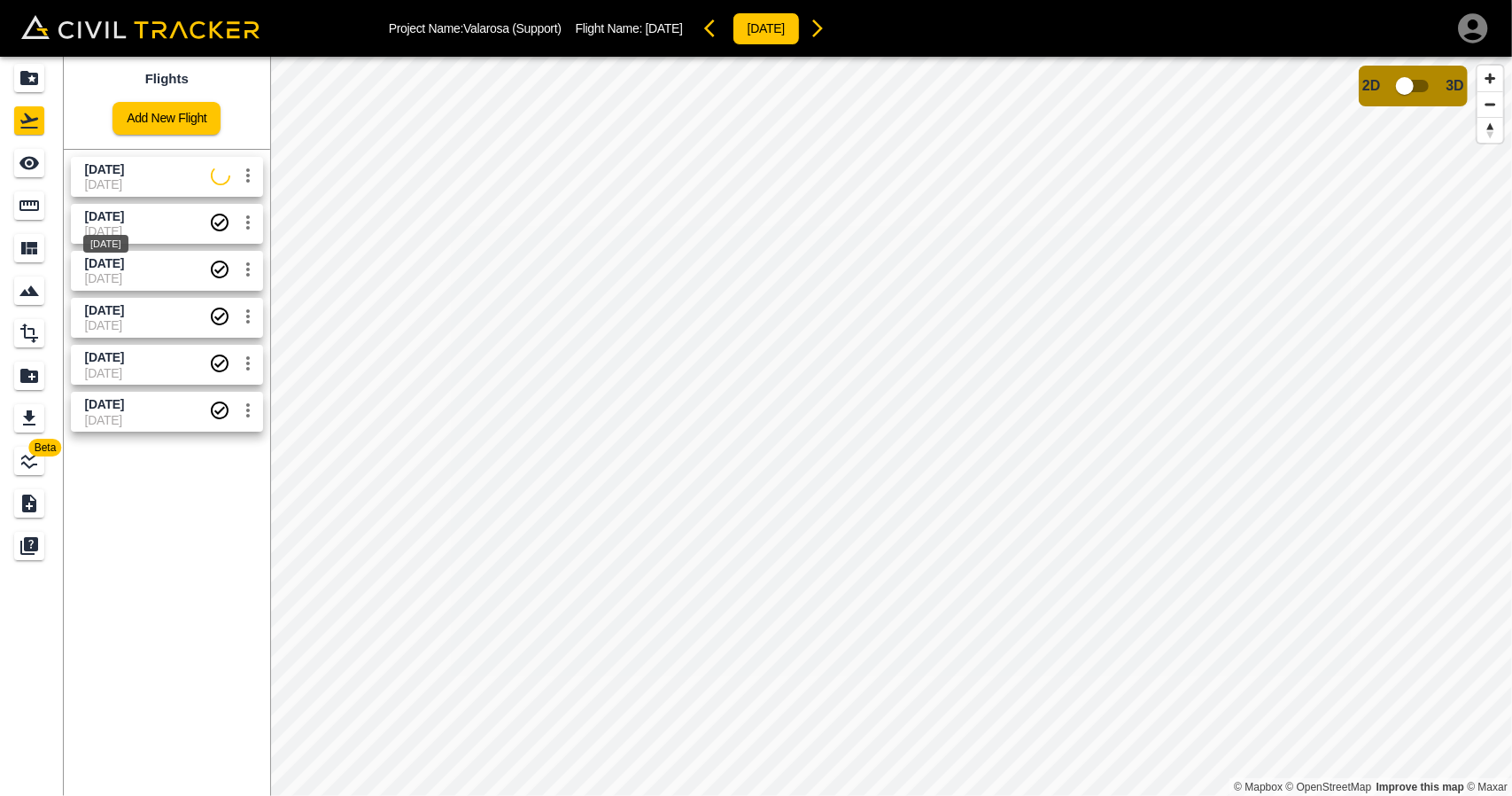
click at [106, 224] on div "Aug 1 2025" at bounding box center [106, 238] width 48 height 32
click at [33, 165] on icon "See" at bounding box center [29, 163] width 21 height 21
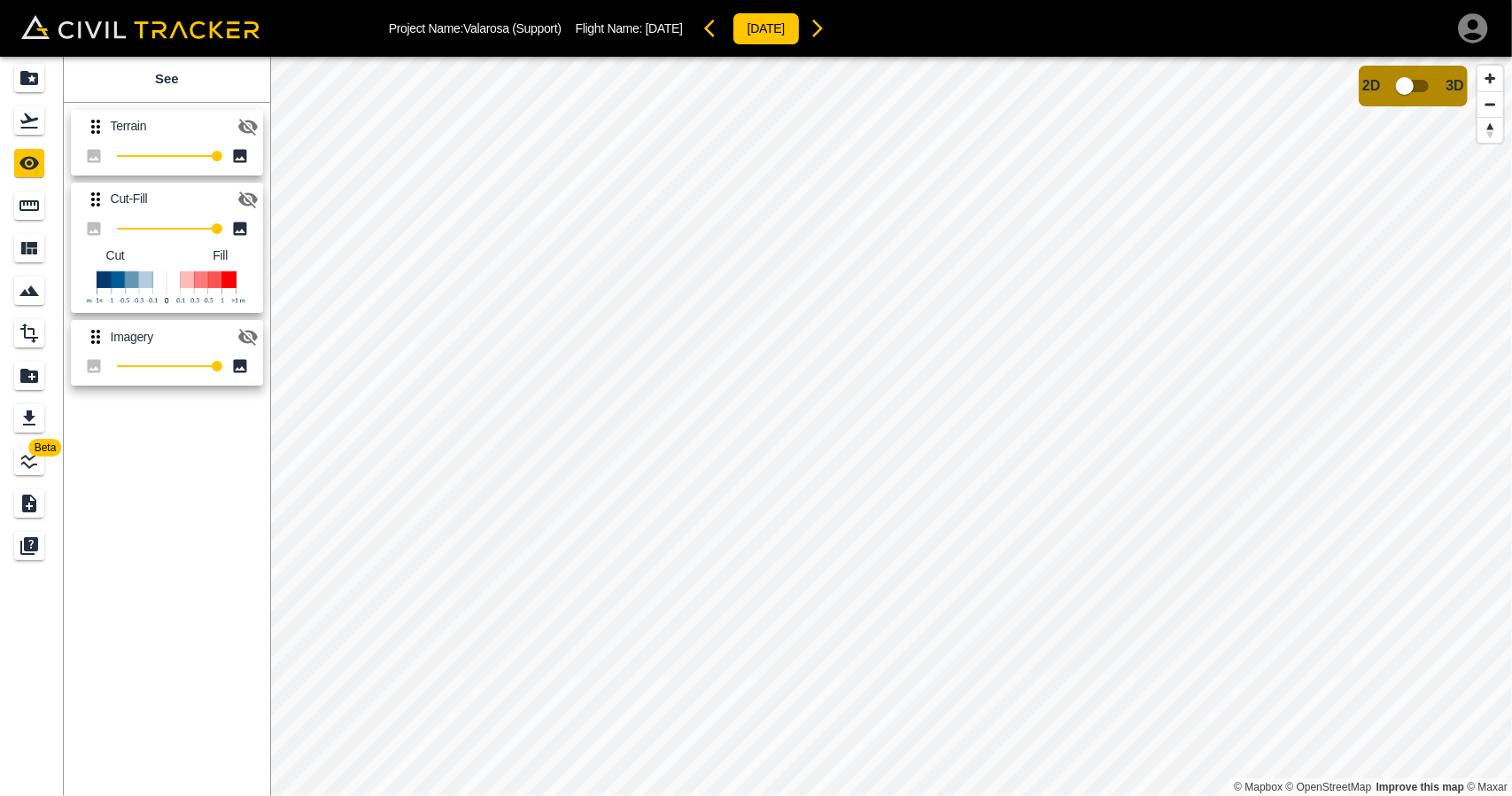
drag, startPoint x: 244, startPoint y: 201, endPoint x: 250, endPoint y: 329, distance: 128.1
click at [246, 204] on icon "button" at bounding box center [248, 199] width 19 height 16
click at [17, 107] on div "Flights" at bounding box center [29, 120] width 30 height 28
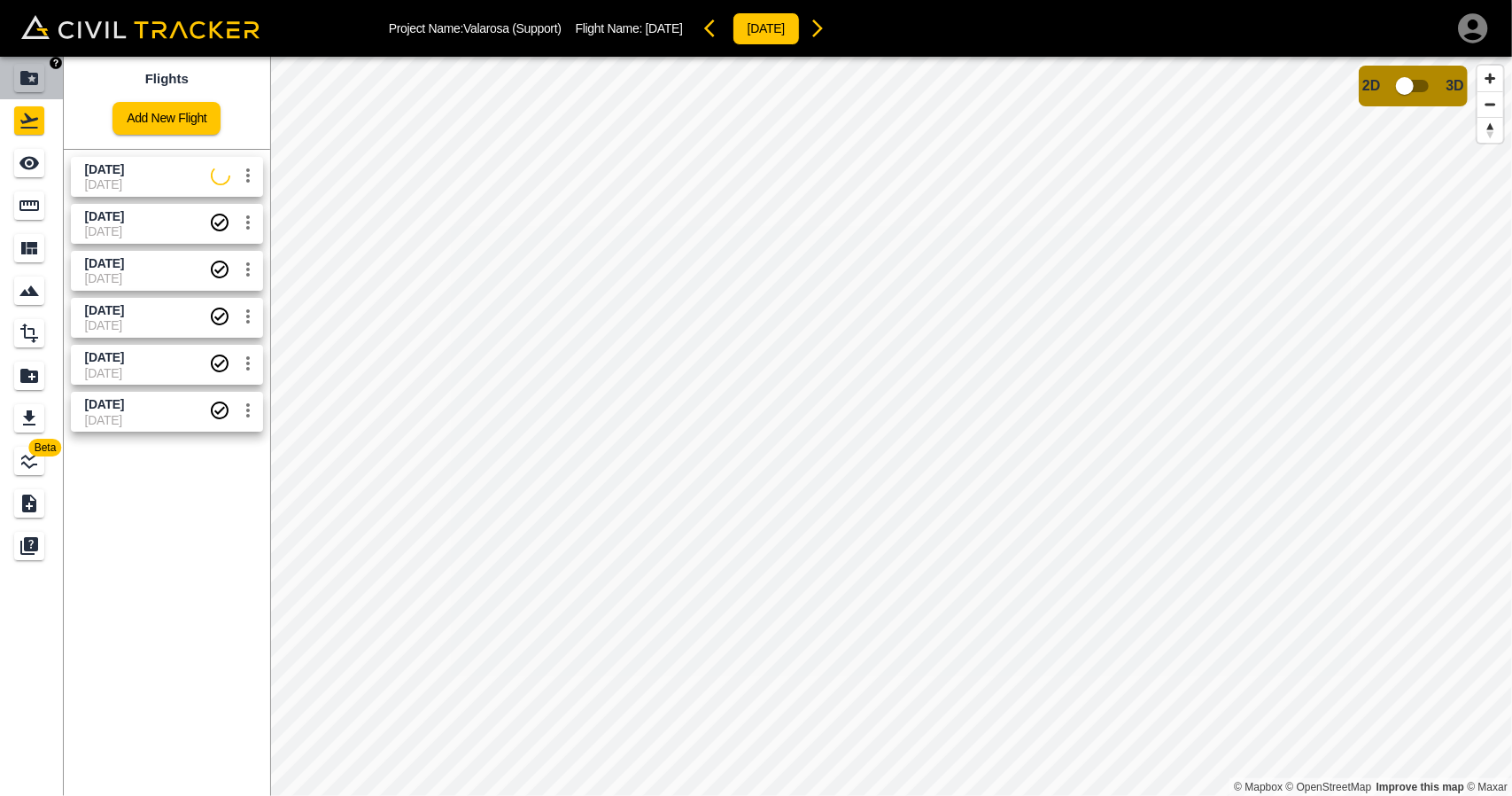
click at [30, 95] on link at bounding box center [32, 78] width 64 height 43
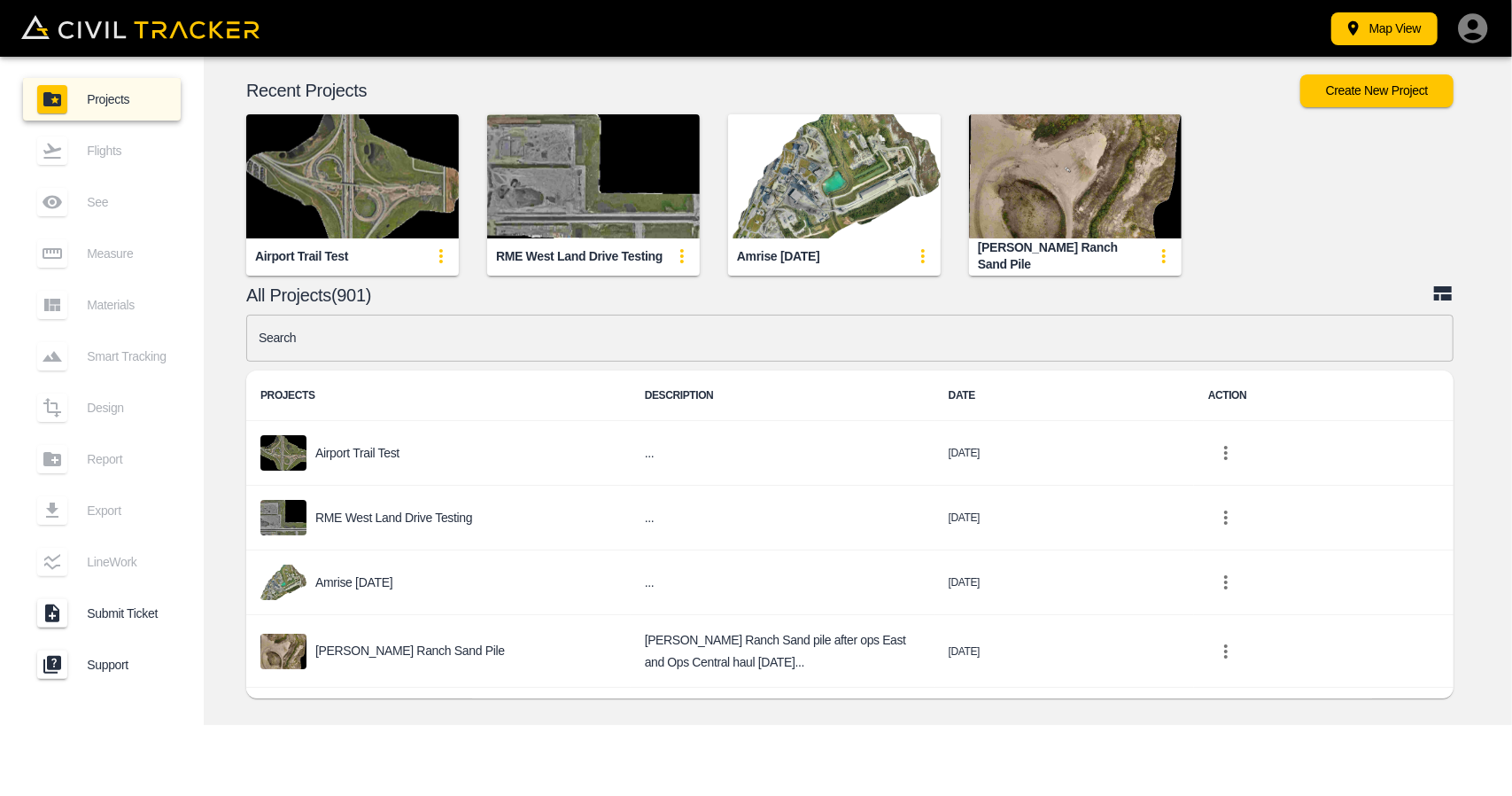
click at [420, 349] on input "text" at bounding box center [850, 338] width 1208 height 47
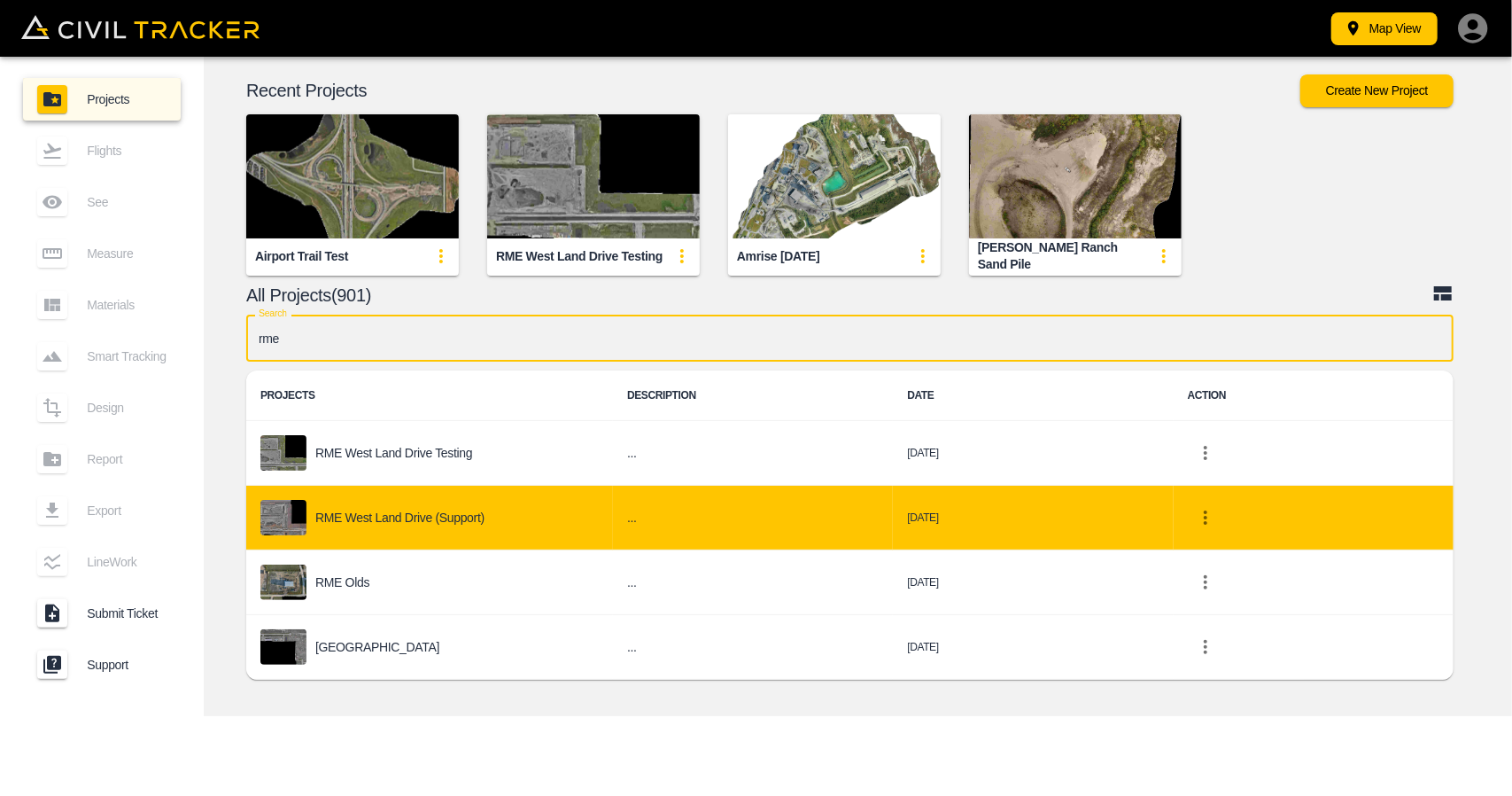
type input "rme"
click at [420, 511] on p "RME West Land Drive (Support)" at bounding box center [400, 517] width 169 height 15
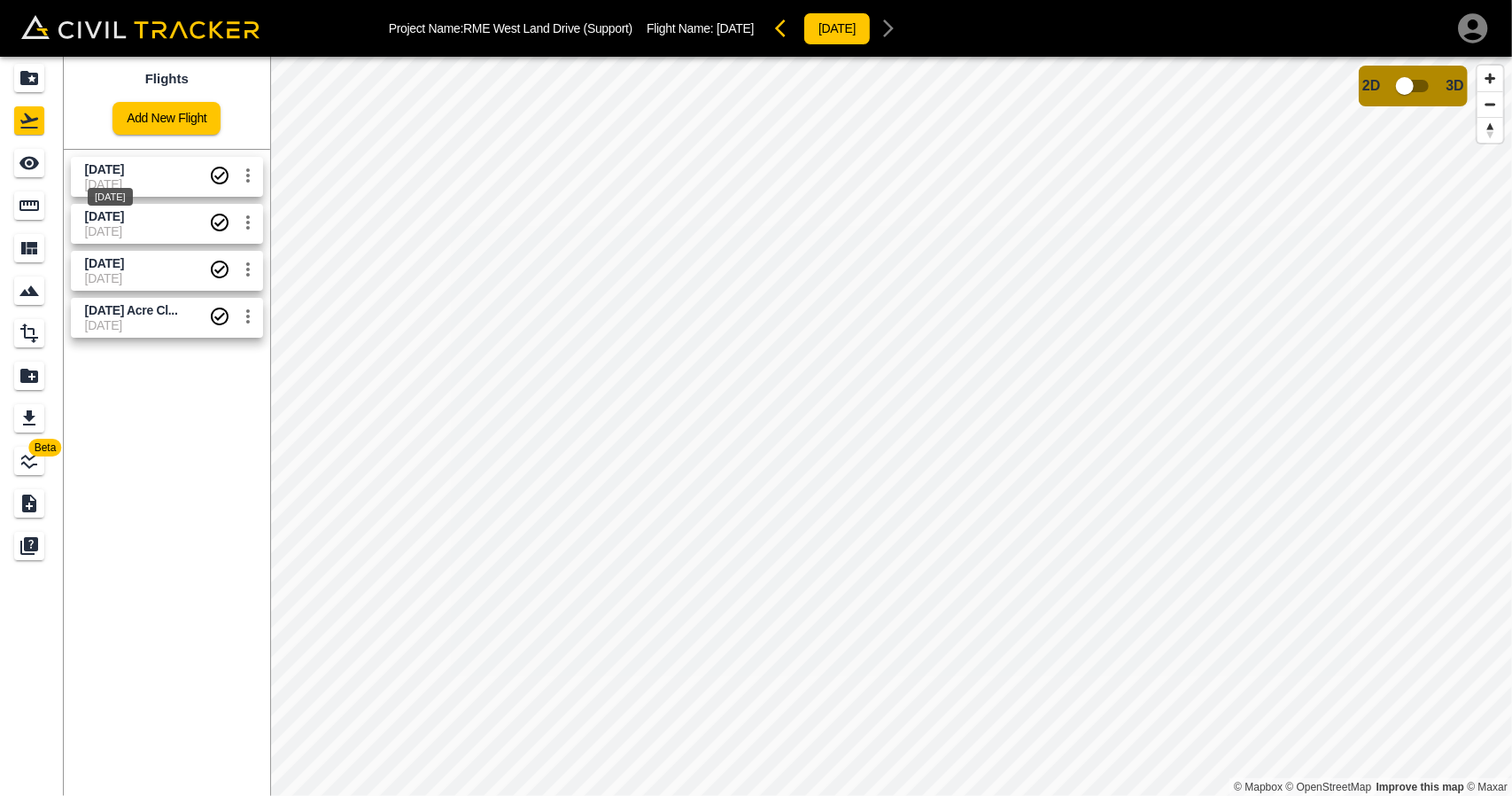
drag, startPoint x: 96, startPoint y: 174, endPoint x: 62, endPoint y: 169, distance: 34.4
click at [96, 174] on span "September 12 2025" at bounding box center [105, 169] width 39 height 15
click at [48, 163] on div "See" at bounding box center [72, 163] width 46 height 21
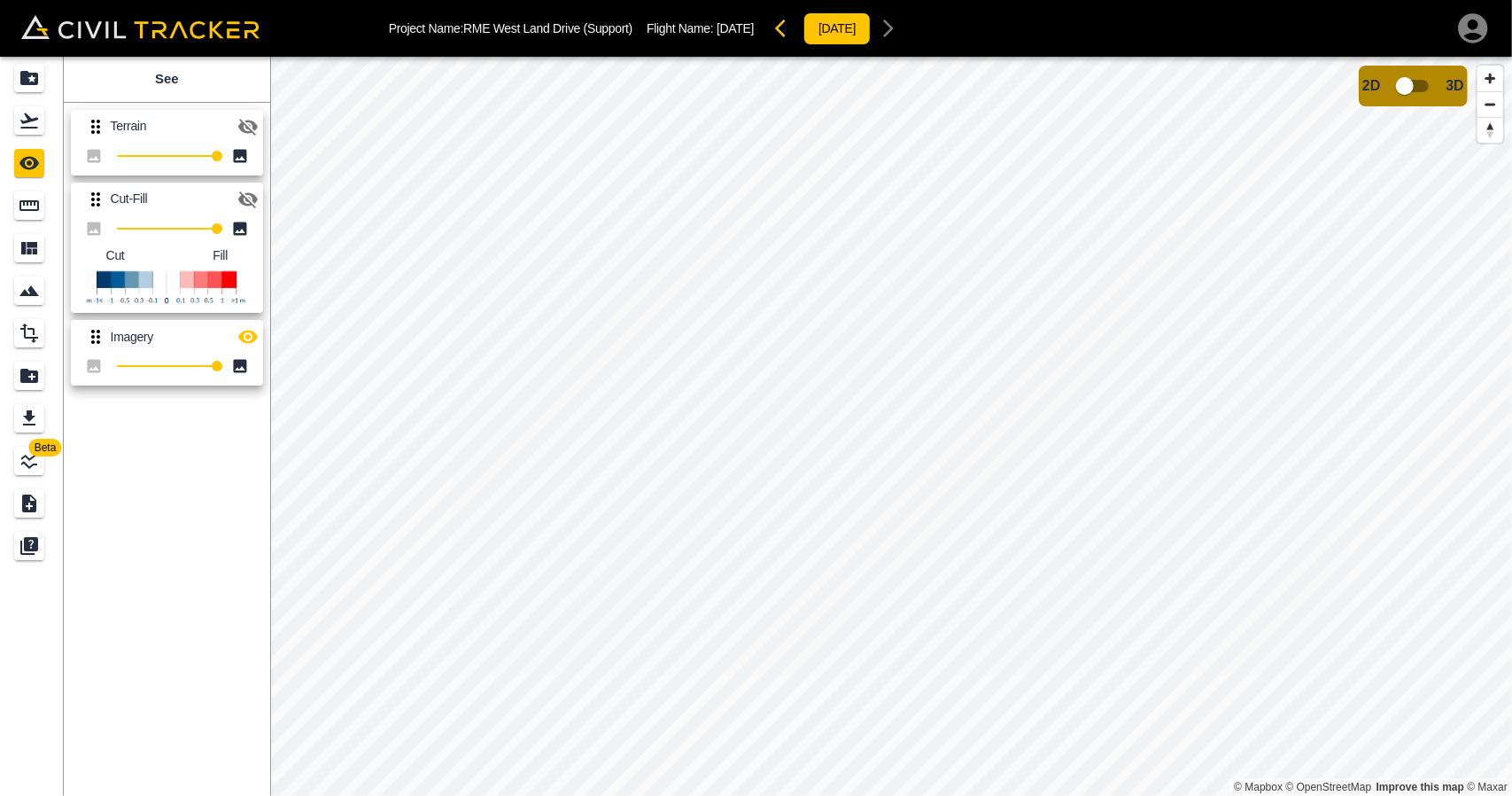
click at [246, 328] on icon "button" at bounding box center [248, 337] width 21 height 21
click at [254, 195] on icon "button" at bounding box center [248, 199] width 19 height 16
click at [250, 201] on icon "button" at bounding box center [248, 199] width 21 height 21
click at [250, 339] on icon "button" at bounding box center [248, 337] width 21 height 21
click at [248, 195] on icon "button" at bounding box center [248, 199] width 21 height 21
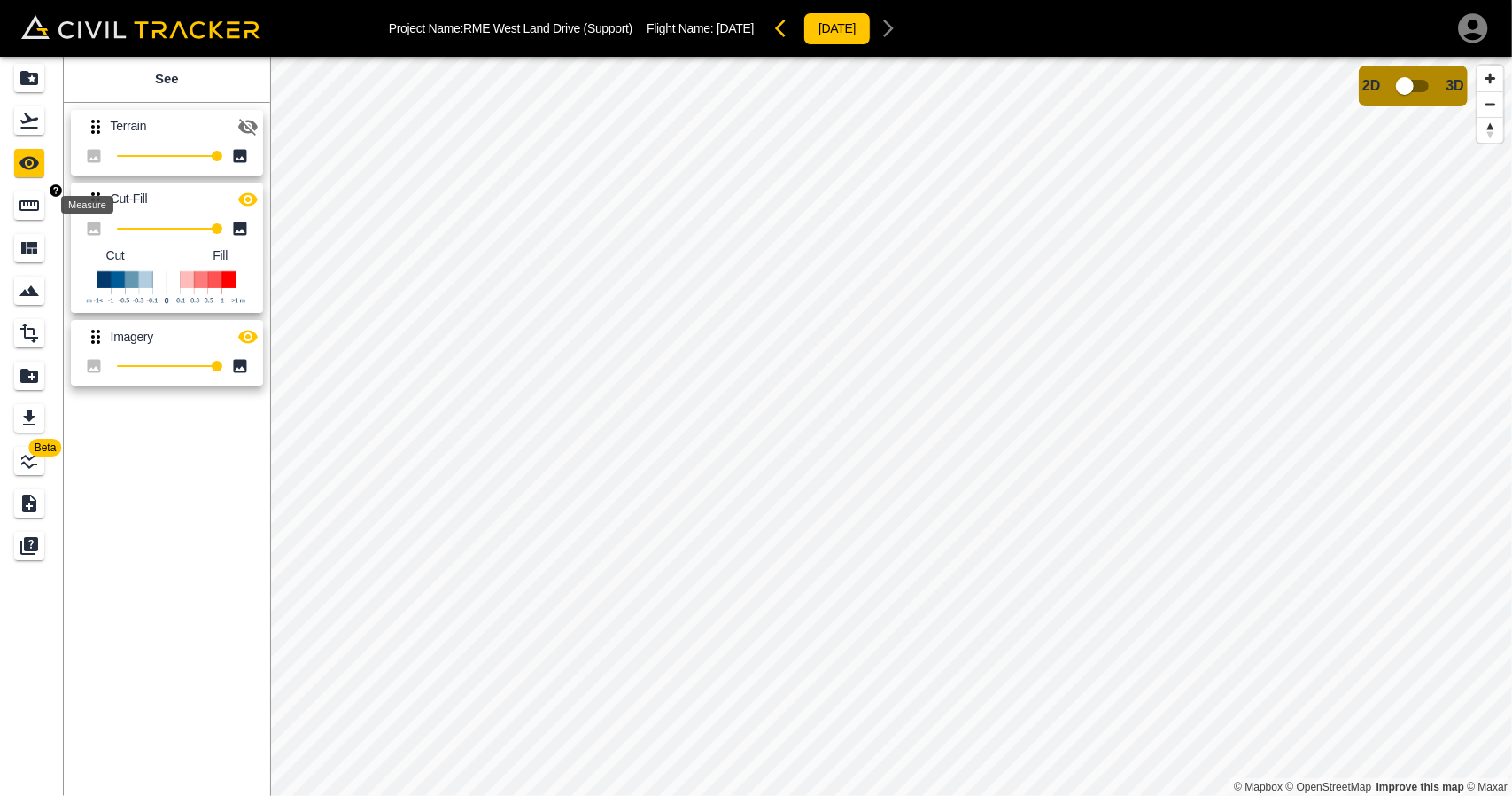
click at [48, 215] on div "Measure" at bounding box center [81, 204] width 67 height 21
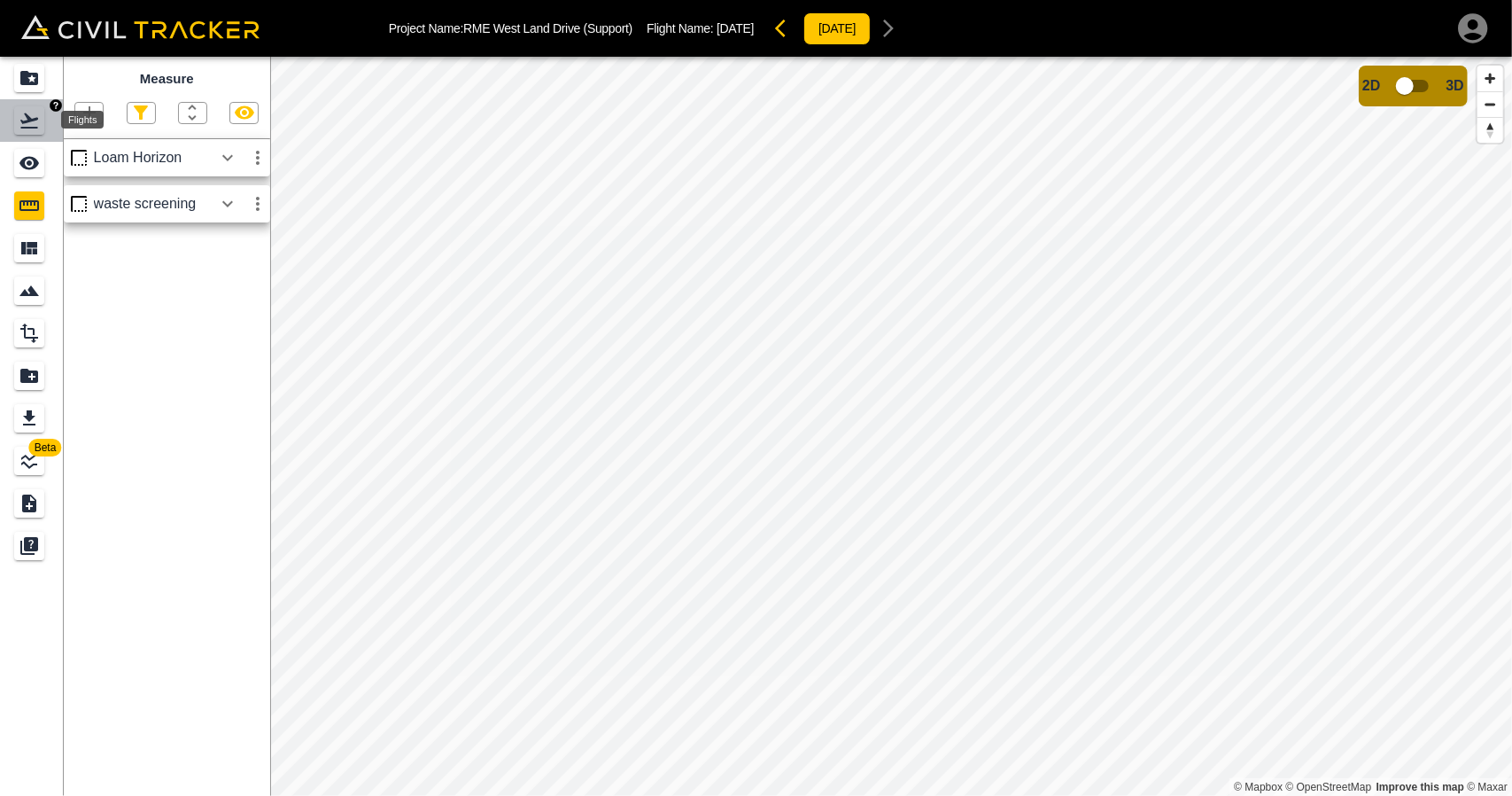
click at [27, 128] on icon "Flights" at bounding box center [29, 121] width 17 height 15
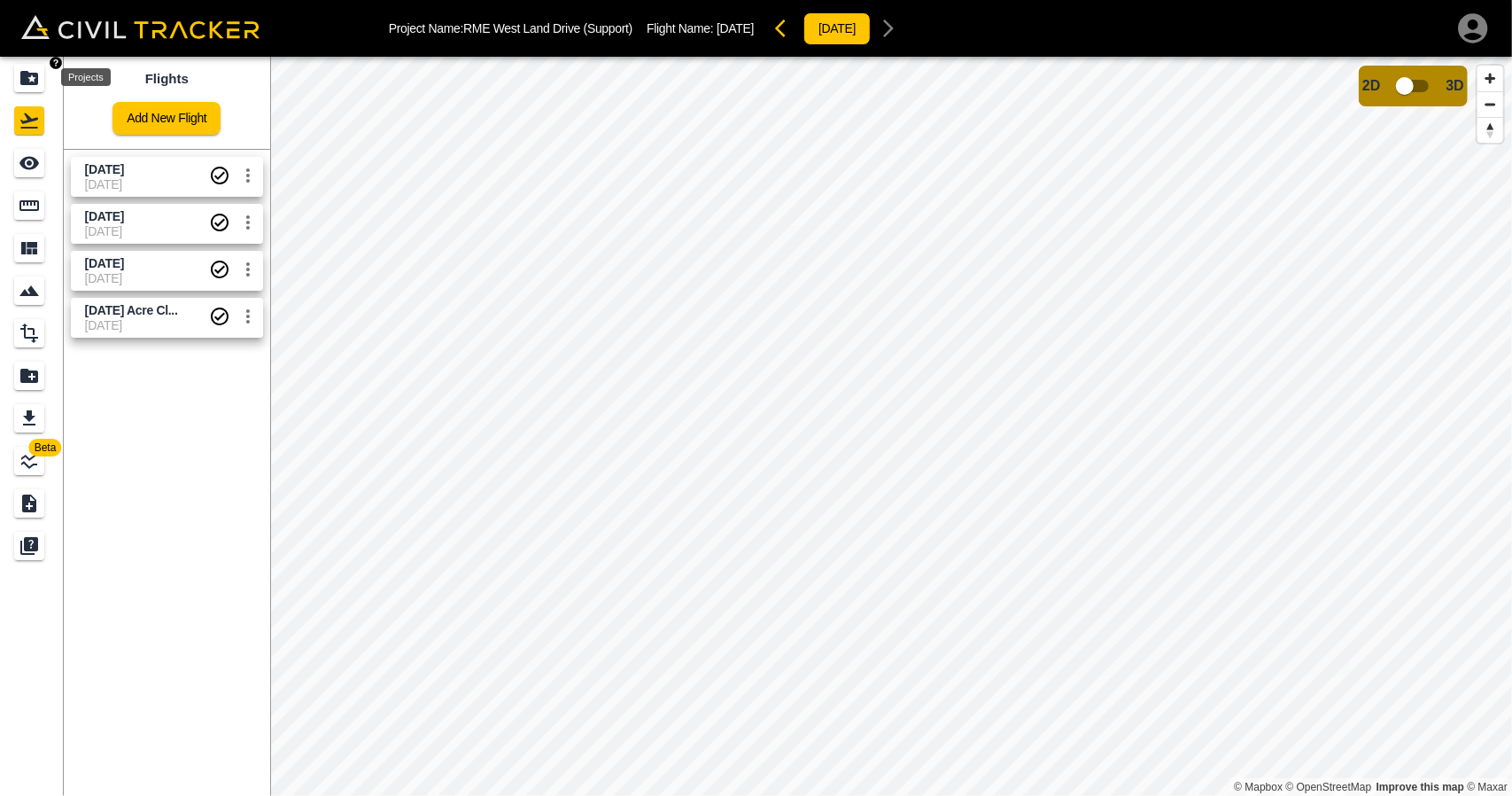
click at [21, 75] on icon "Projects" at bounding box center [29, 77] width 17 height 15
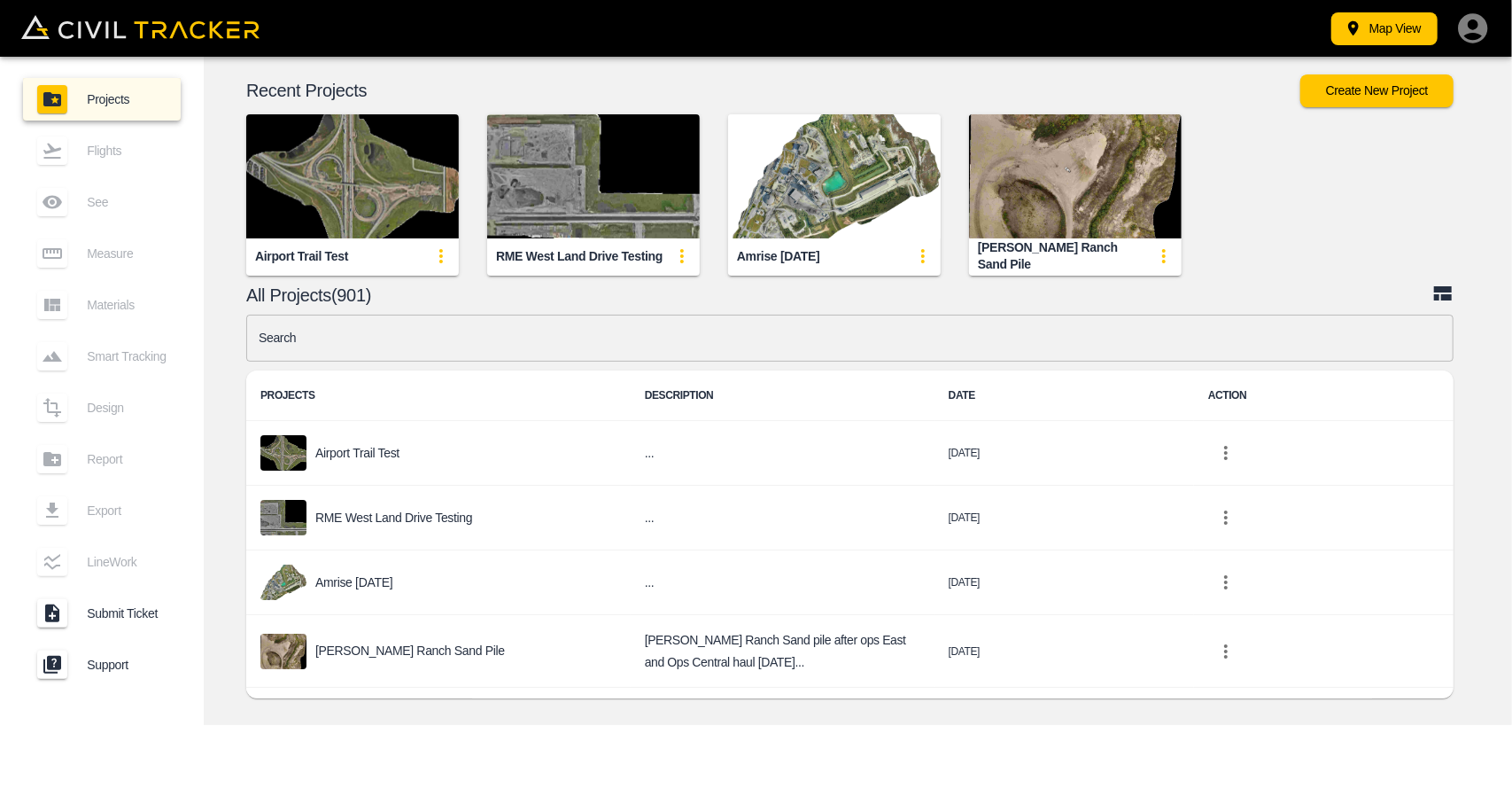
click at [563, 338] on input "text" at bounding box center [850, 338] width 1208 height 47
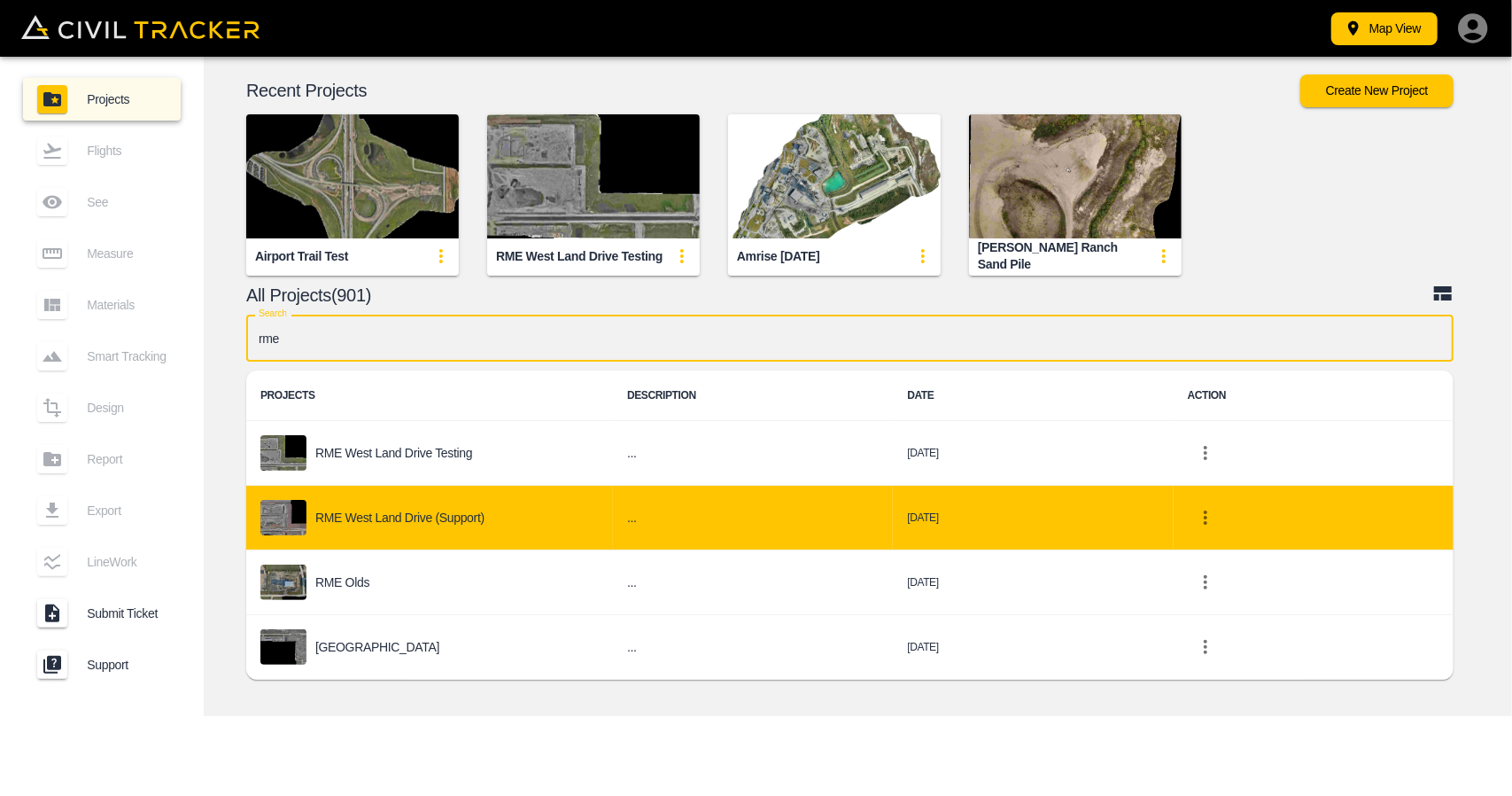
type input "rme"
click at [463, 513] on p "RME West Land Drive (Support)" at bounding box center [400, 517] width 169 height 15
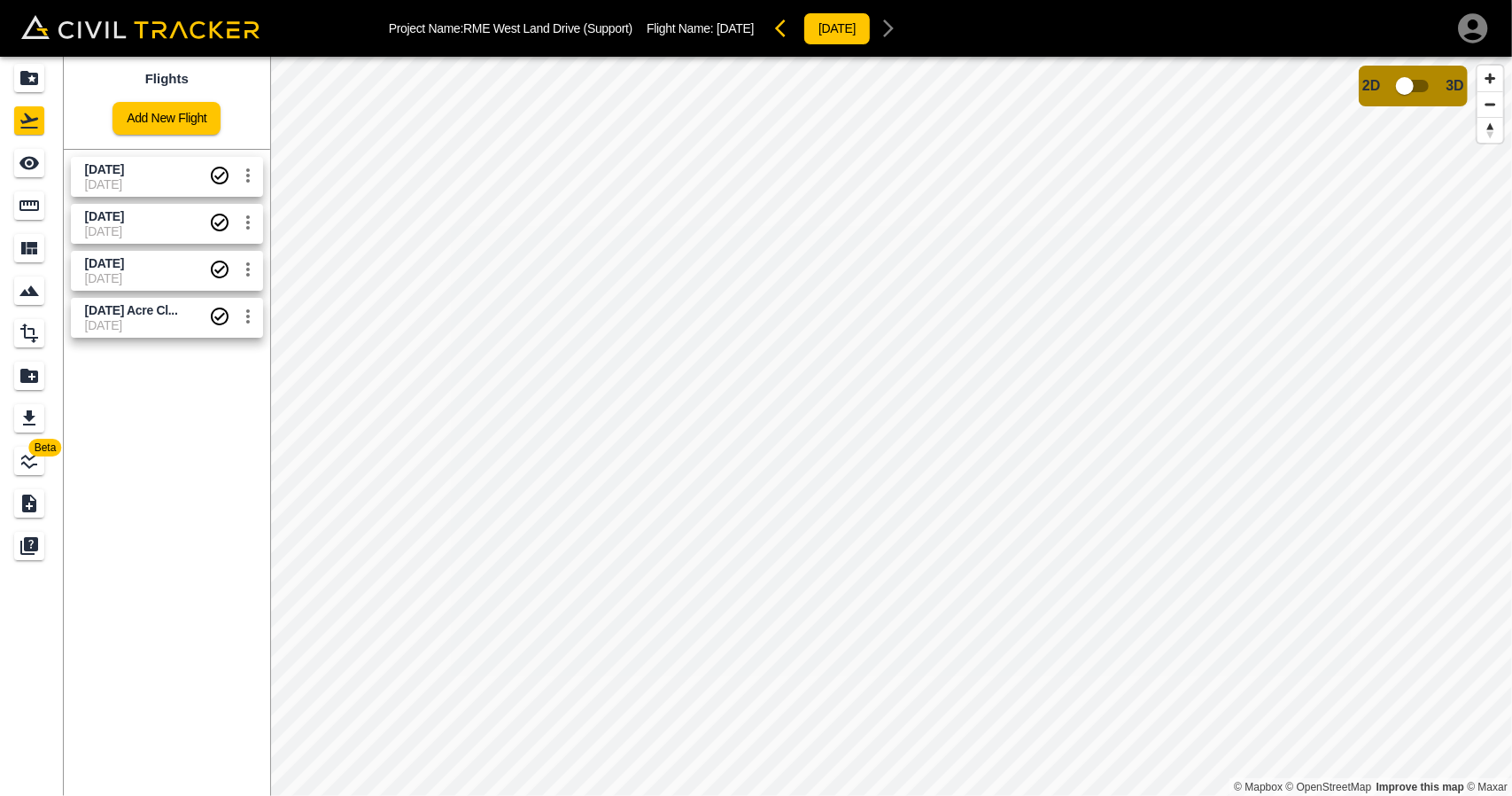
click at [139, 316] on span "November 14 Acre Cl..." at bounding box center [132, 310] width 93 height 15
click at [34, 166] on icon "See" at bounding box center [29, 164] width 19 height 14
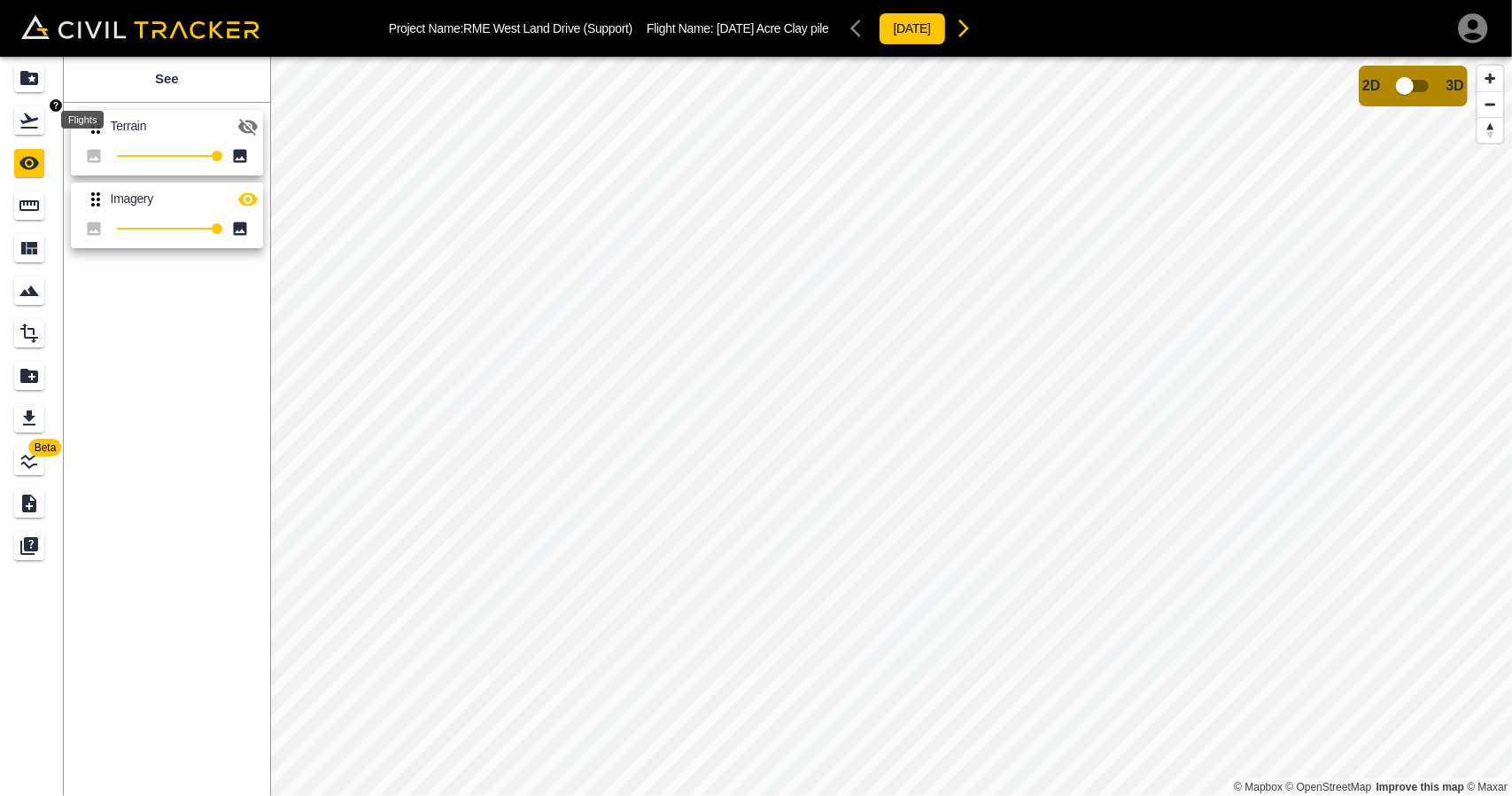
drag, startPoint x: 24, startPoint y: 114, endPoint x: 58, endPoint y: 157, distance: 54.8
click at [24, 114] on icon "Flights" at bounding box center [29, 121] width 21 height 21
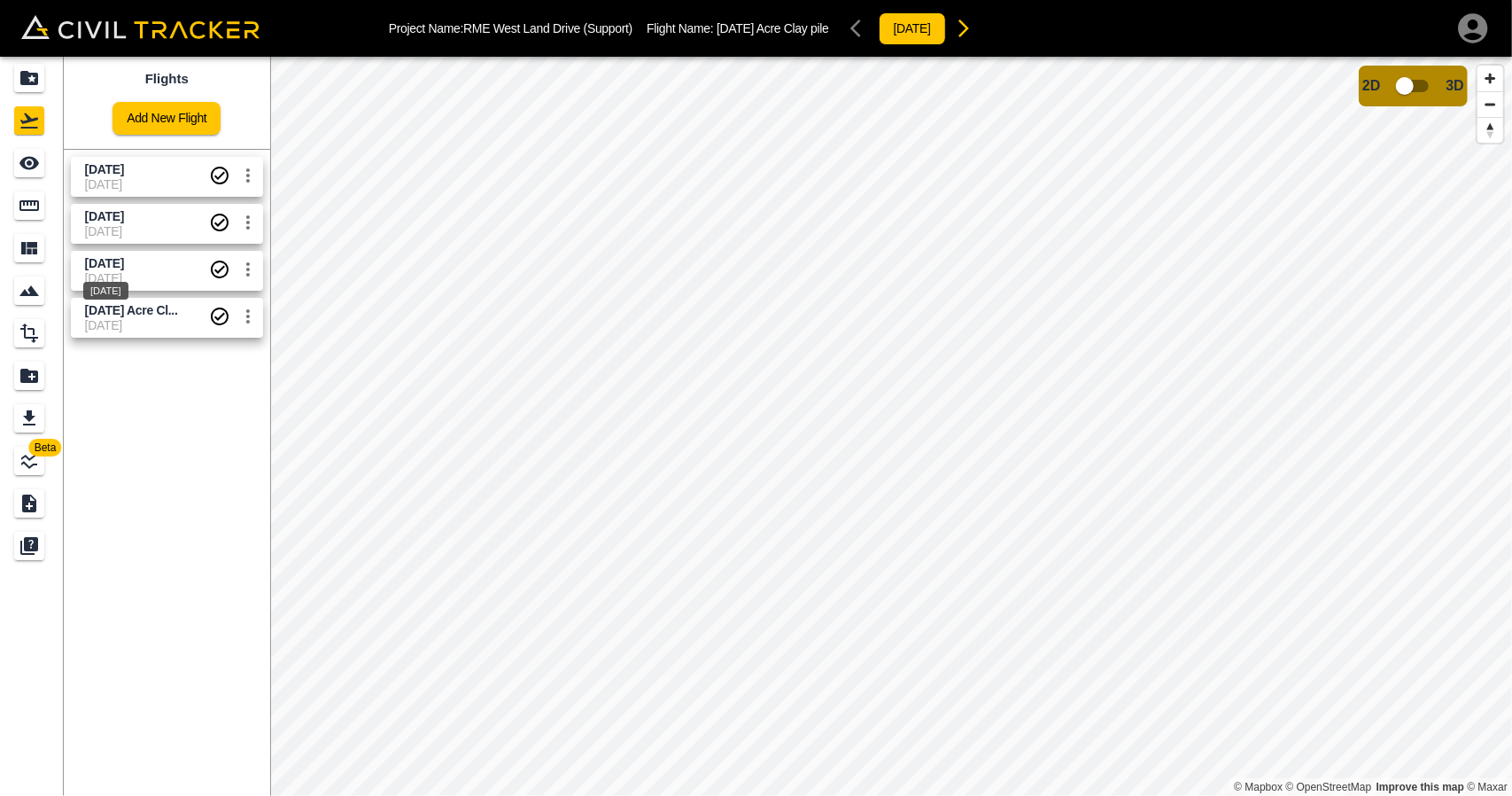
click at [103, 270] on div "July 4 2025" at bounding box center [106, 285] width 48 height 32
click at [32, 176] on div "See" at bounding box center [29, 163] width 30 height 28
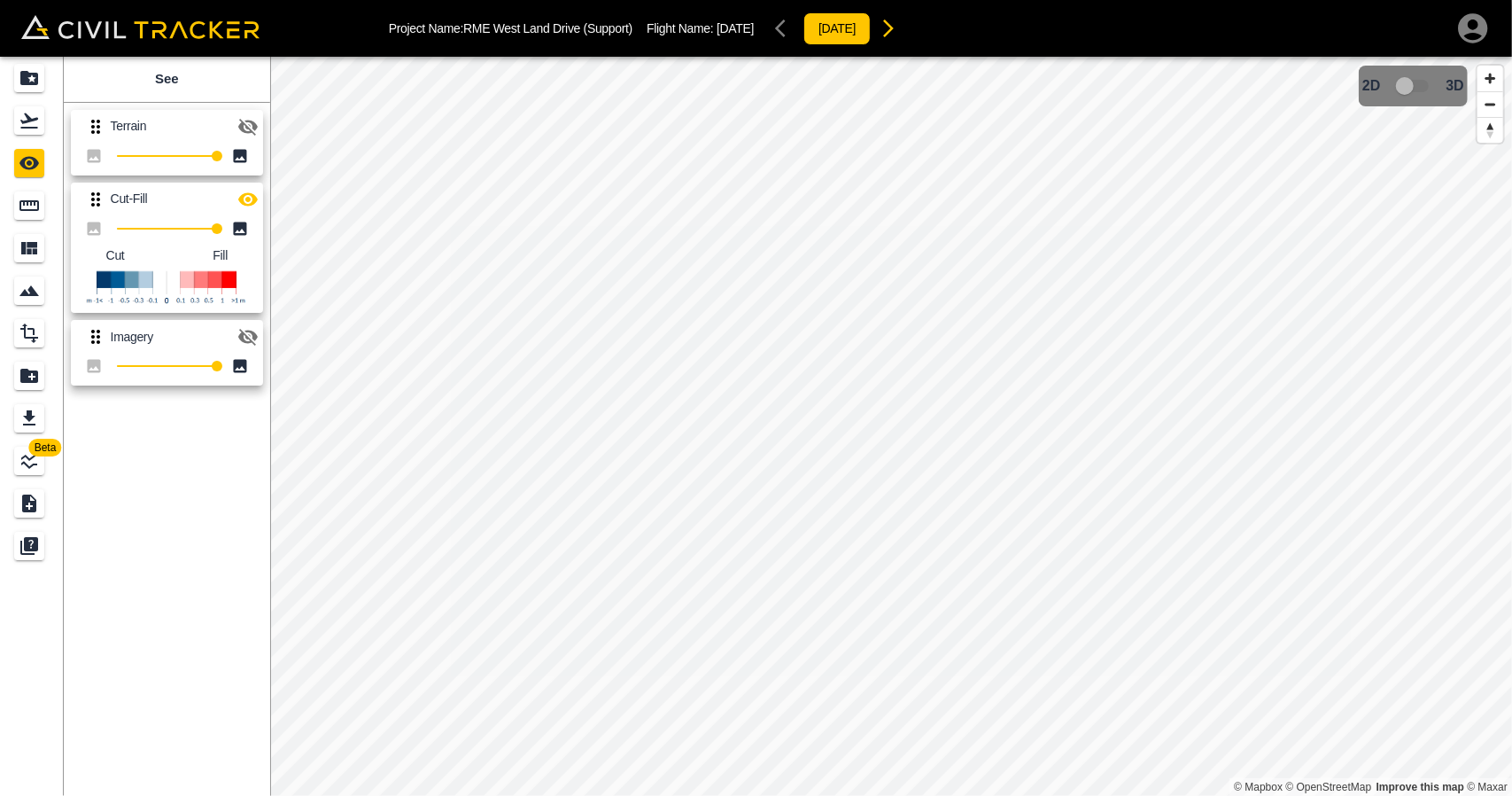
click at [250, 202] on icon "button" at bounding box center [248, 199] width 21 height 21
click at [250, 202] on icon "button" at bounding box center [248, 199] width 19 height 16
drag, startPoint x: 26, startPoint y: 117, endPoint x: 41, endPoint y: 131, distance: 20.5
click at [26, 118] on icon "Flights" at bounding box center [29, 121] width 17 height 15
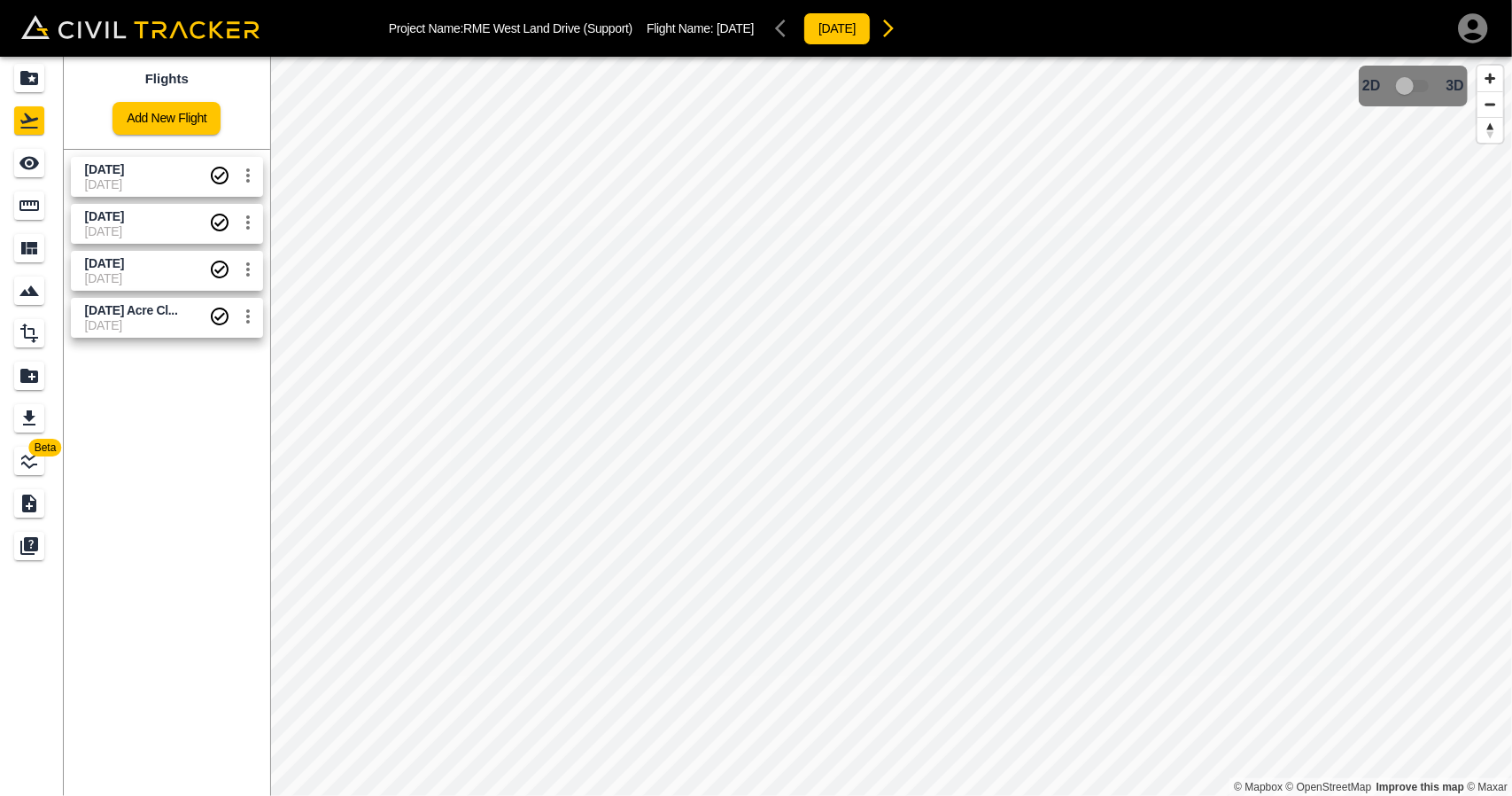
click at [149, 268] on span "July 4 2025" at bounding box center [147, 263] width 124 height 16
